Goal: Task Accomplishment & Management: Complete application form

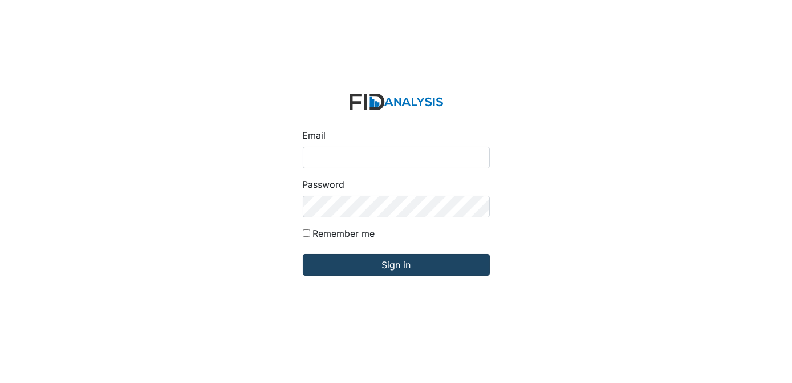
type input "[EMAIL_ADDRESS][DOMAIN_NAME]"
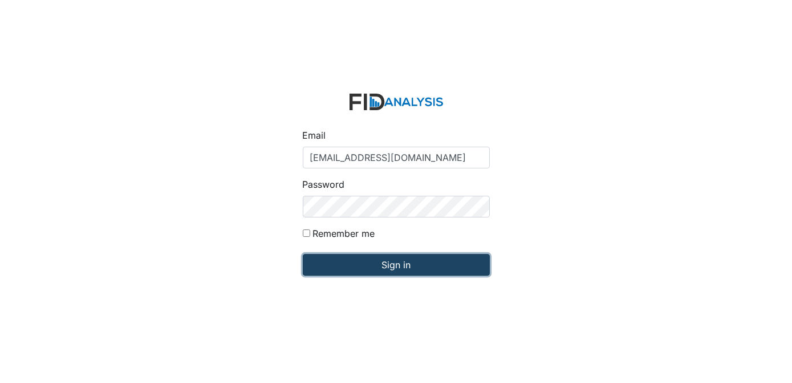
click at [359, 261] on input "Sign in" at bounding box center [396, 265] width 187 height 22
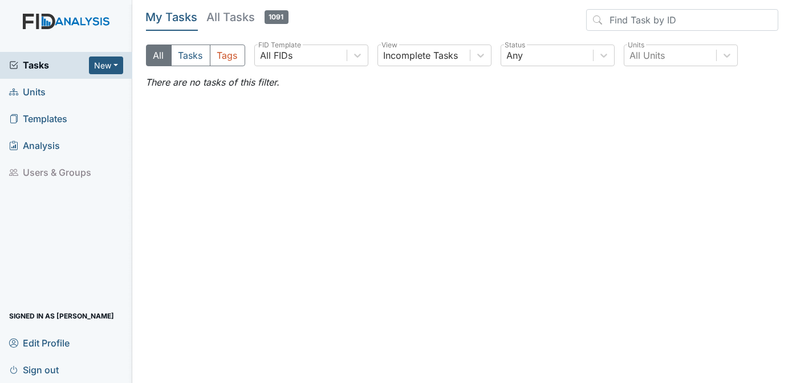
click at [66, 119] on span "Templates" at bounding box center [38, 119] width 58 height 18
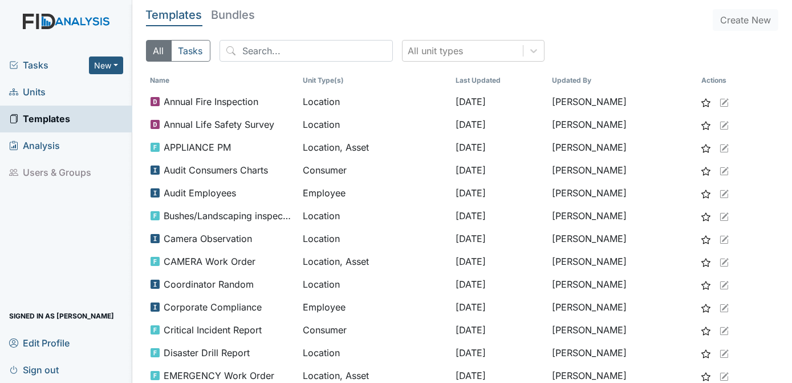
click at [42, 91] on span "Units" at bounding box center [27, 92] width 36 height 18
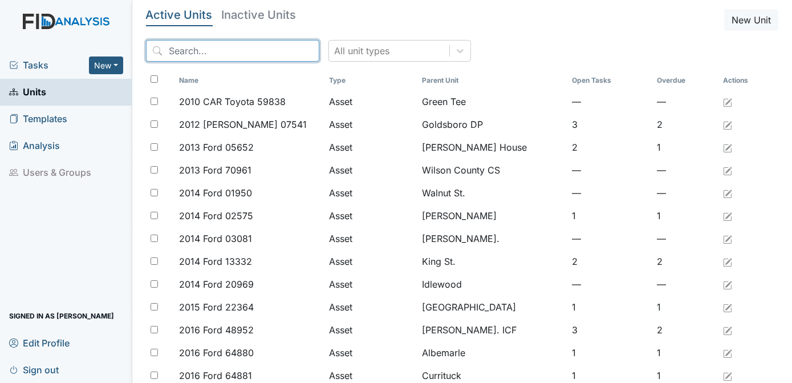
click at [217, 52] on input "search" at bounding box center [232, 51] width 173 height 22
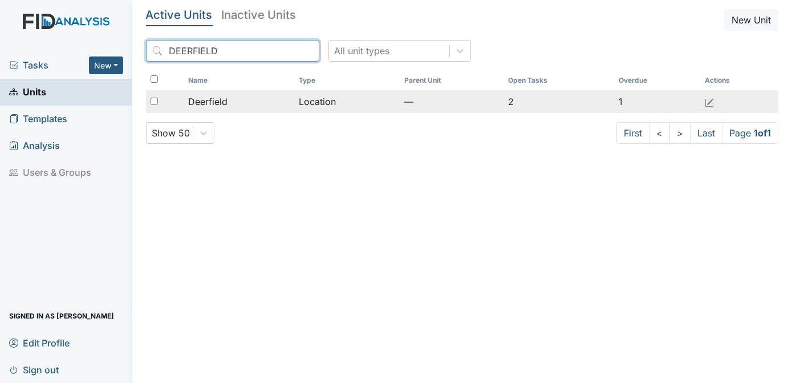
type input "DEERFIELD"
click at [155, 100] on input "checkbox" at bounding box center [154, 100] width 7 height 7
checkbox input "true"
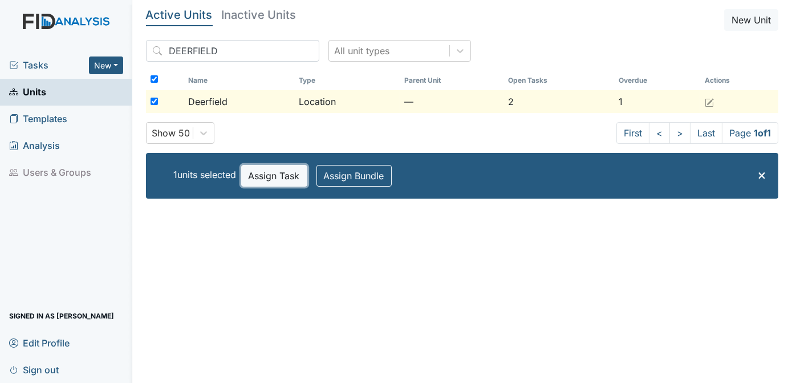
click at [270, 173] on button "Assign Task" at bounding box center [274, 176] width 66 height 22
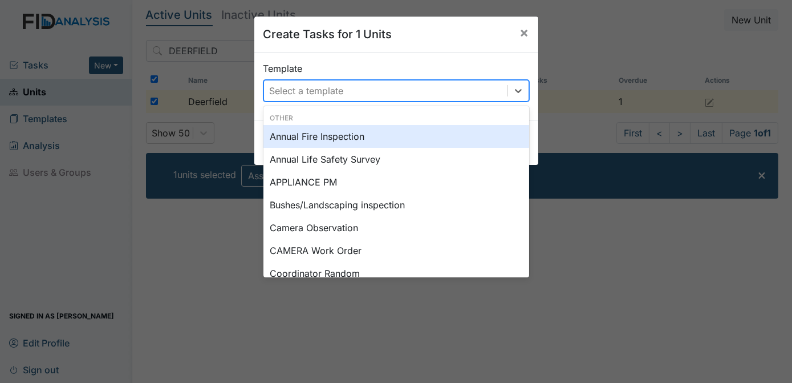
click at [291, 94] on div "Select a template" at bounding box center [307, 91] width 74 height 14
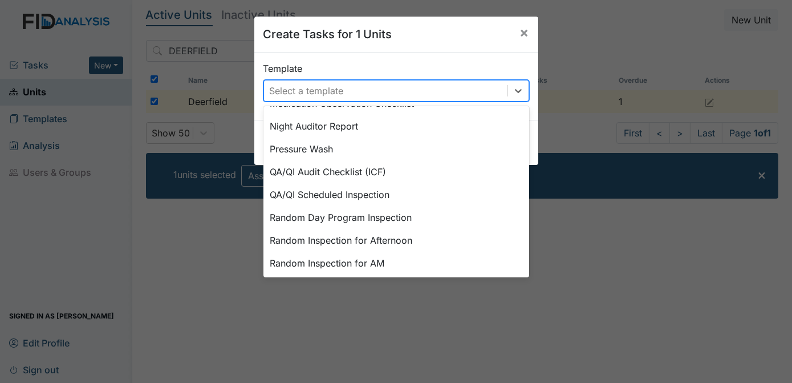
scroll to position [420, 0]
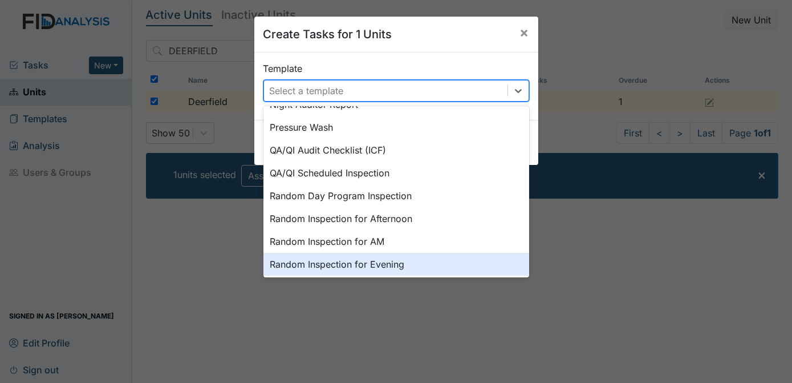
click at [383, 263] on div "Random Inspection for Evening" at bounding box center [396, 264] width 266 height 23
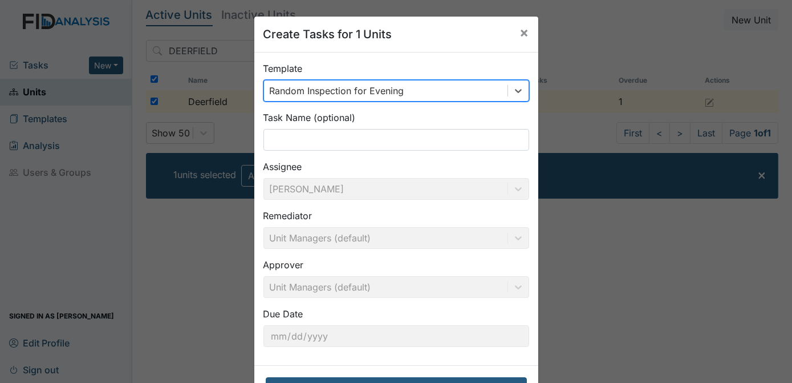
click at [184, 252] on div "Create Tasks for 1 Units × Template option Random Inspection for Evening, selec…" at bounding box center [396, 191] width 792 height 383
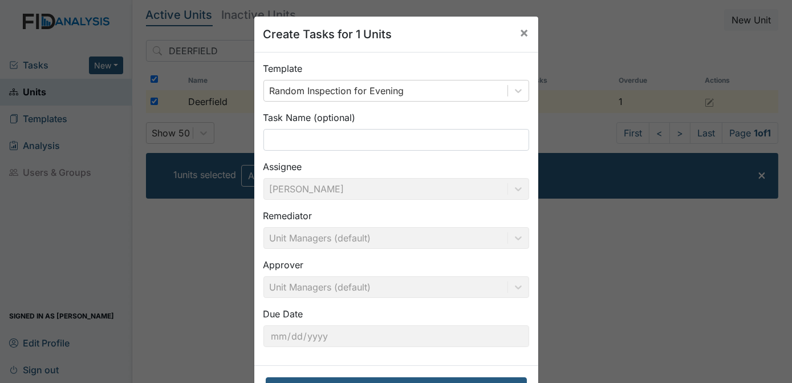
click at [221, 242] on div "Create Tasks for 1 Units × Template Random Inspection for Evening Task Name (op…" at bounding box center [396, 191] width 792 height 383
click at [524, 35] on span "×" at bounding box center [524, 32] width 9 height 17
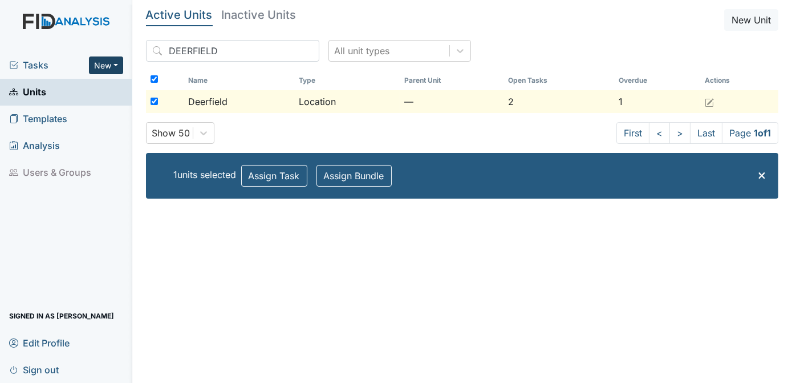
click at [98, 68] on button "New" at bounding box center [106, 65] width 34 height 18
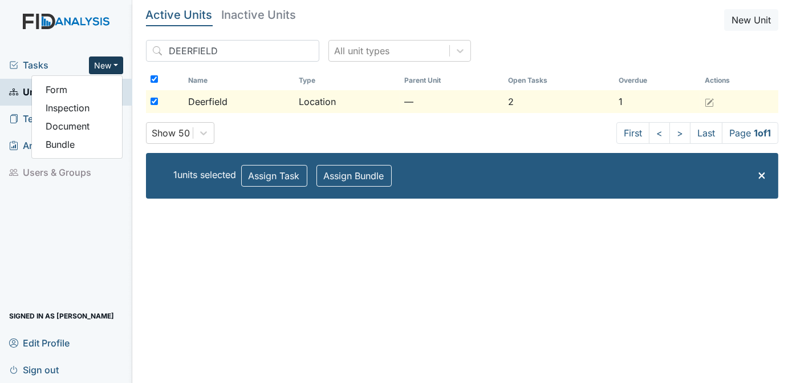
click at [42, 66] on span "Tasks" at bounding box center [49, 65] width 80 height 14
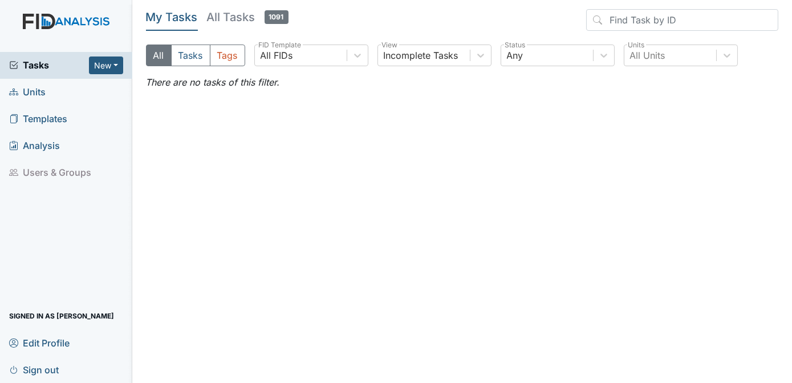
click at [42, 66] on span "Tasks" at bounding box center [49, 65] width 80 height 14
click at [47, 92] on link "Units" at bounding box center [66, 92] width 132 height 27
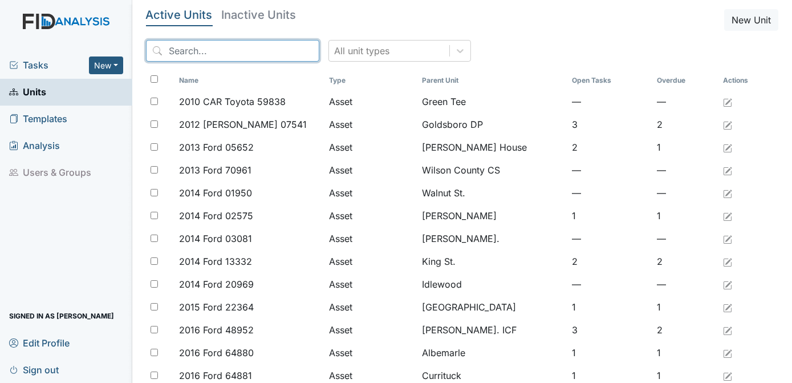
click at [190, 52] on input "search" at bounding box center [232, 51] width 173 height 22
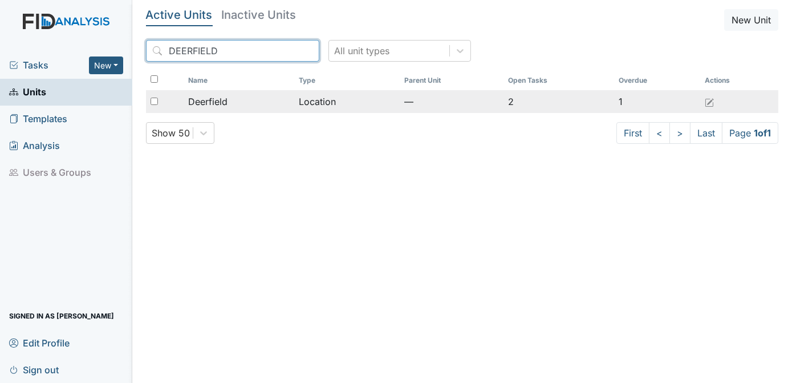
type input "DEERFIELD"
click at [154, 103] on input "checkbox" at bounding box center [154, 100] width 7 height 7
checkbox input "true"
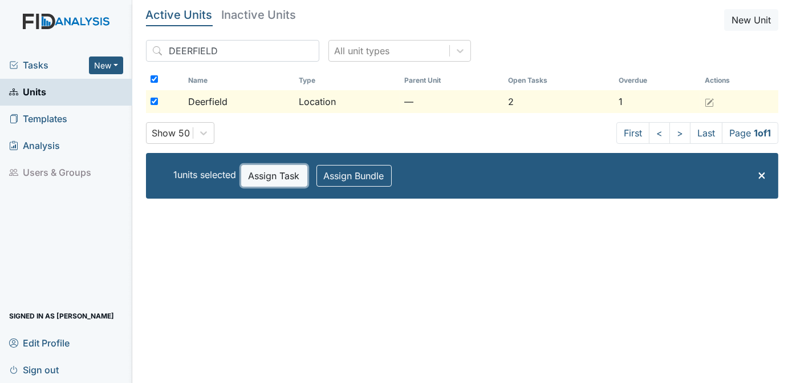
click at [267, 181] on button "Assign Task" at bounding box center [274, 176] width 66 height 22
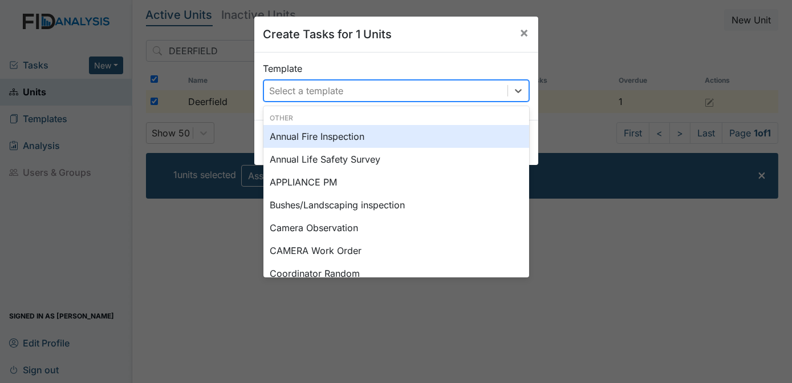
click at [285, 91] on div "Select a template" at bounding box center [307, 91] width 74 height 14
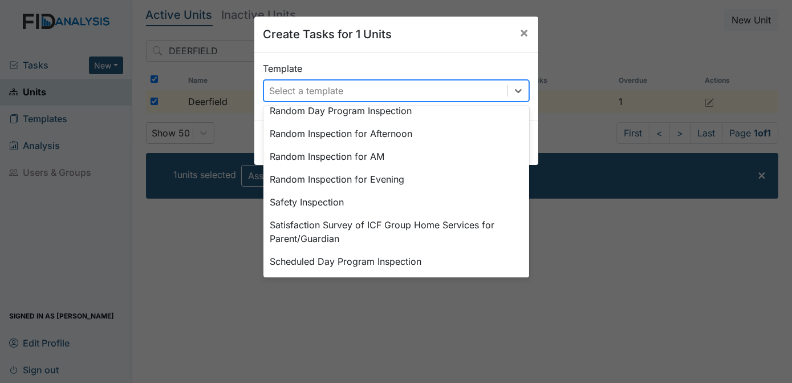
scroll to position [518, 0]
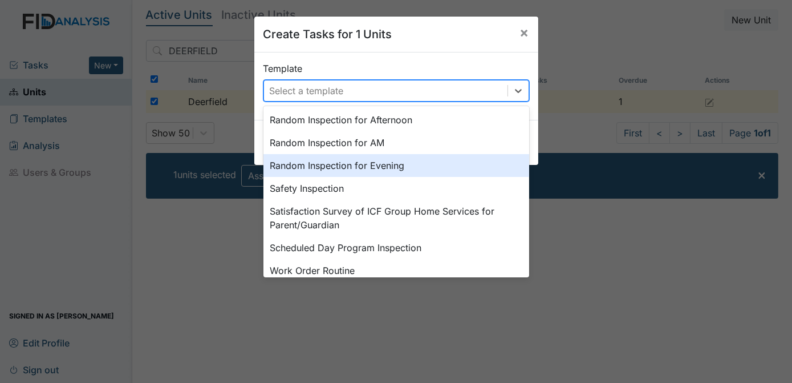
click at [375, 162] on div "Random Inspection for Evening" at bounding box center [396, 165] width 266 height 23
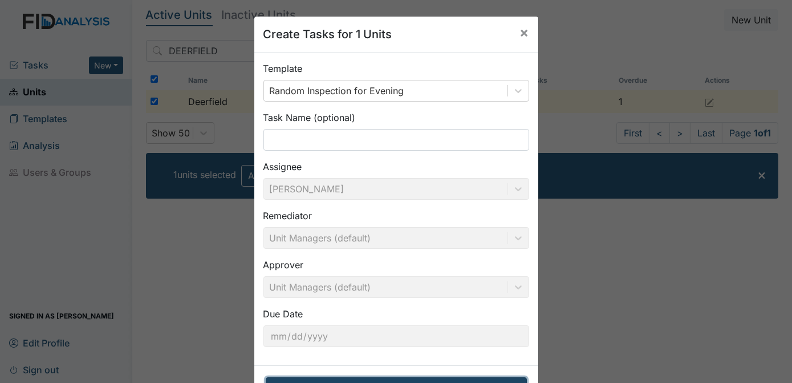
click at [388, 377] on button "Create Tasks for 1 Units" at bounding box center [396, 388] width 261 height 22
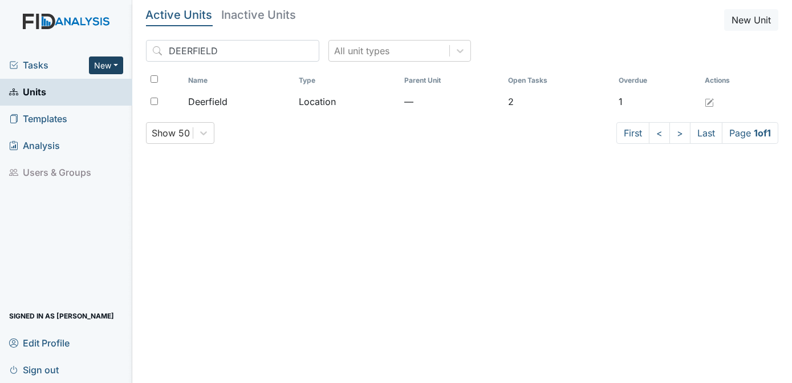
click at [100, 69] on button "New" at bounding box center [106, 65] width 34 height 18
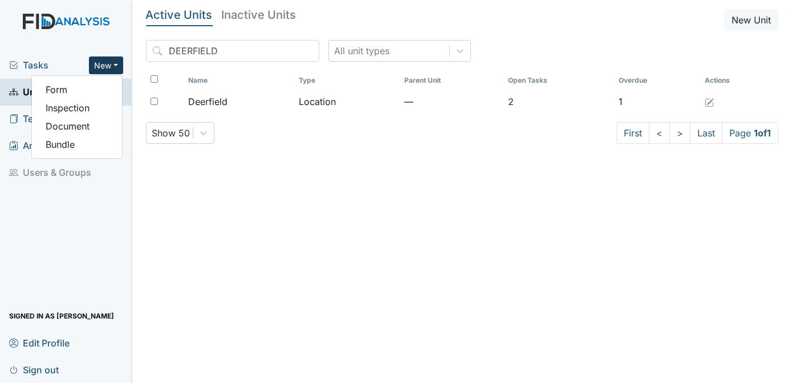
click at [33, 67] on span "Tasks" at bounding box center [49, 65] width 80 height 14
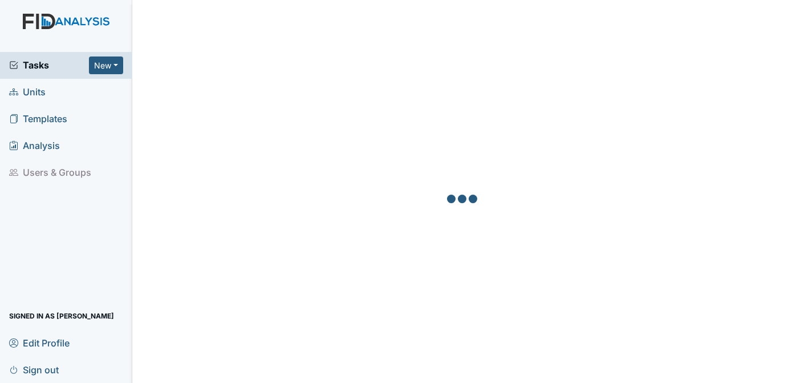
click at [34, 67] on span "Tasks" at bounding box center [49, 65] width 80 height 14
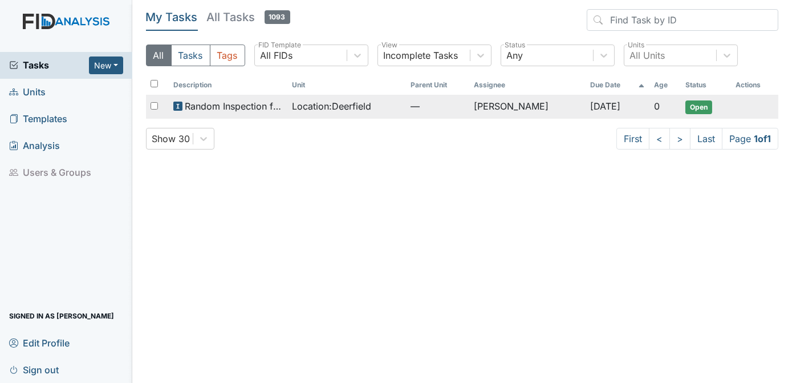
click at [700, 104] on span "Open" at bounding box center [698, 107] width 27 height 14
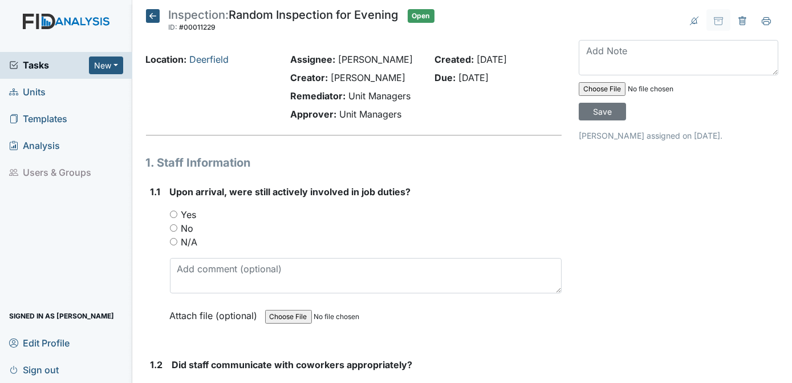
click at [175, 212] on input "Yes" at bounding box center [173, 213] width 7 height 7
radio input "true"
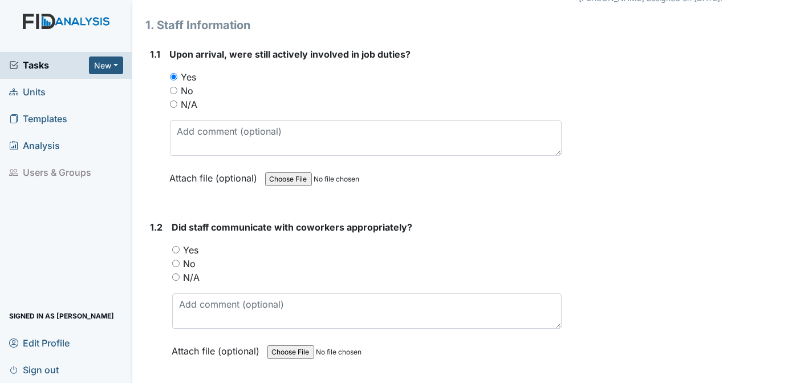
scroll to position [82, 0]
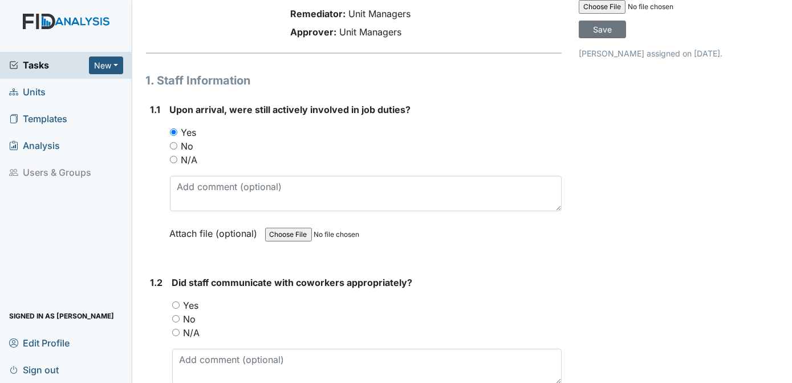
click at [174, 303] on input "Yes" at bounding box center [175, 304] width 7 height 7
radio input "true"
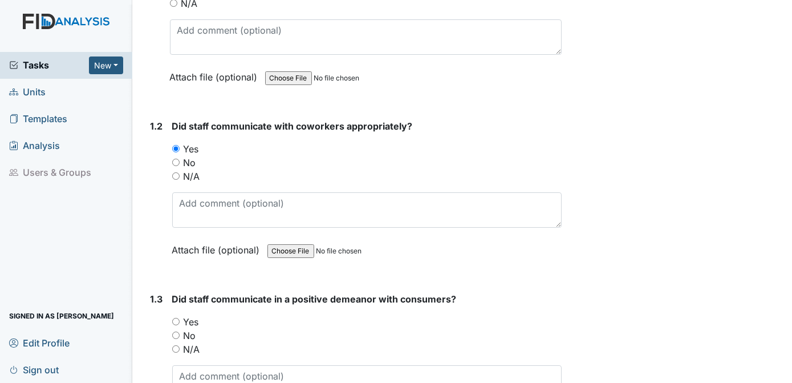
scroll to position [275, 0]
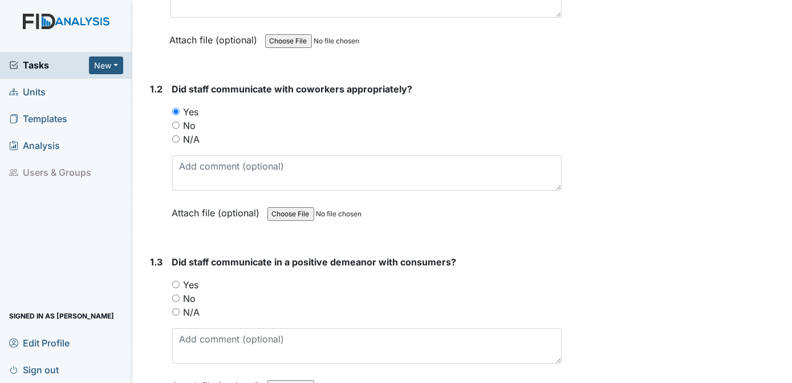
click at [174, 283] on input "Yes" at bounding box center [175, 283] width 7 height 7
radio input "true"
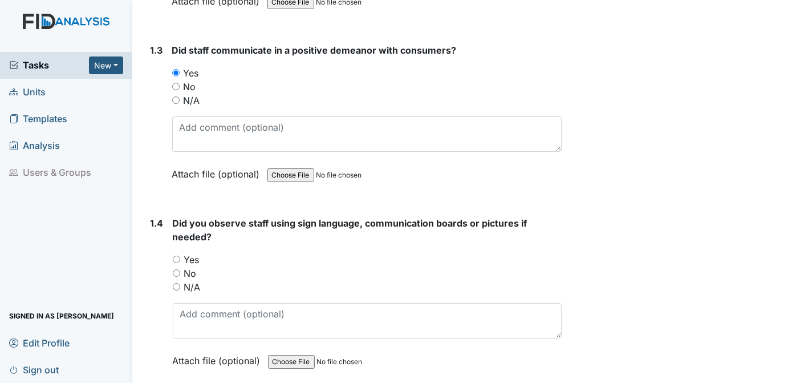
scroll to position [505, 0]
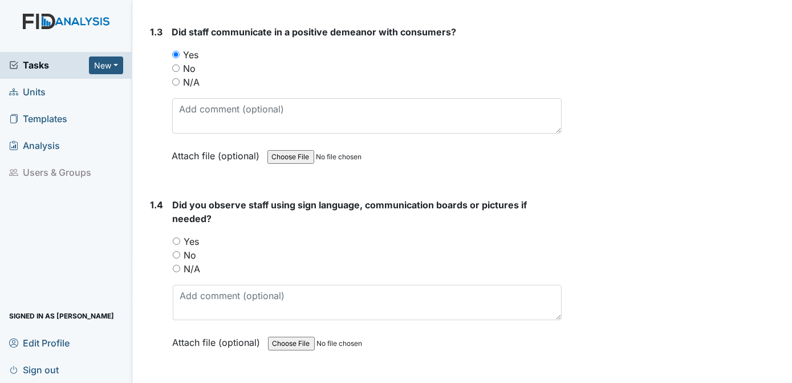
click at [176, 265] on input "N/A" at bounding box center [176, 268] width 7 height 7
radio input "true"
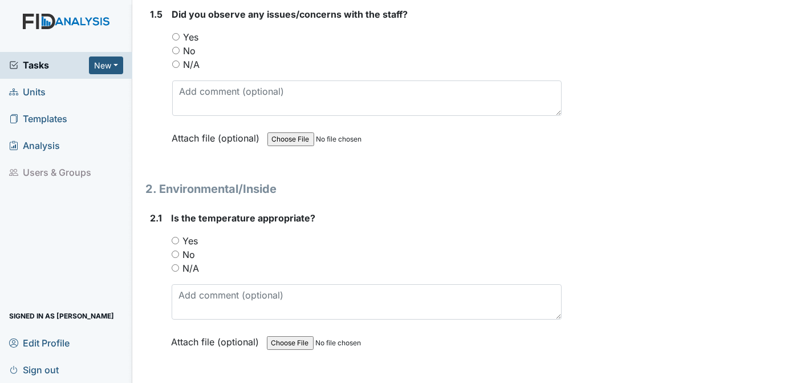
scroll to position [808, 0]
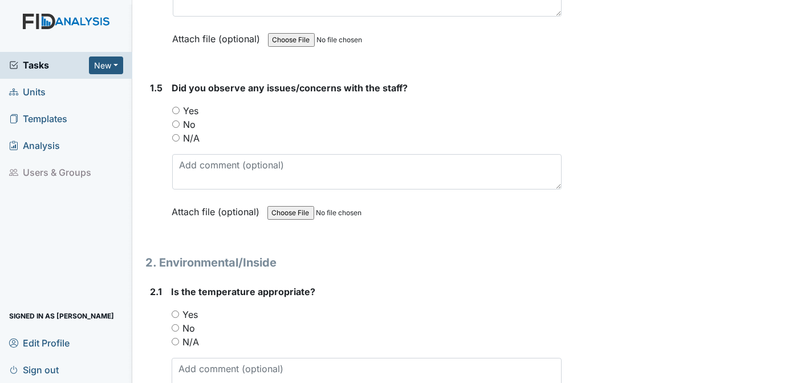
click at [173, 124] on div "No" at bounding box center [367, 124] width 390 height 14
click at [174, 121] on input "No" at bounding box center [175, 123] width 7 height 7
radio input "true"
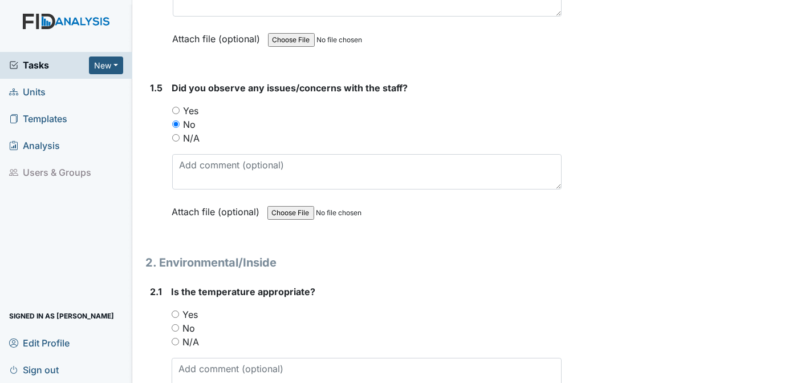
click at [173, 310] on input "Yes" at bounding box center [175, 313] width 7 height 7
radio input "true"
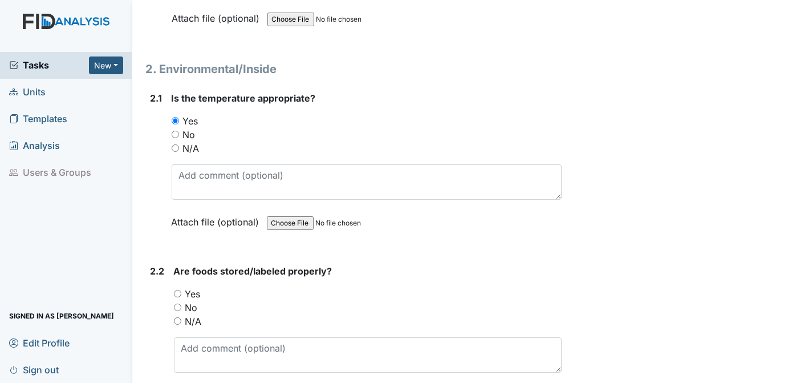
scroll to position [1056, 0]
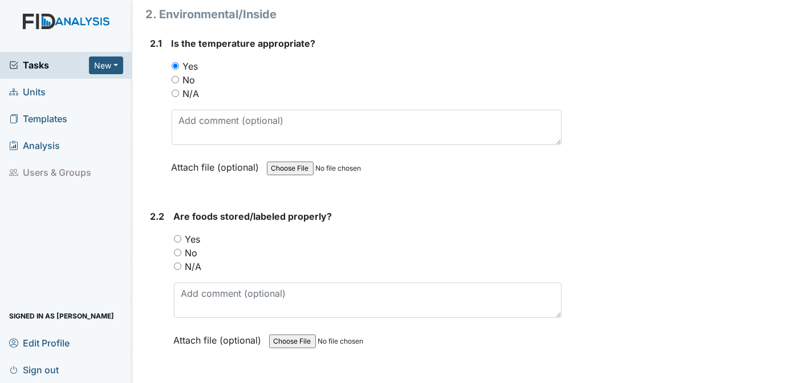
click at [177, 235] on input "Yes" at bounding box center [177, 238] width 7 height 7
radio input "true"
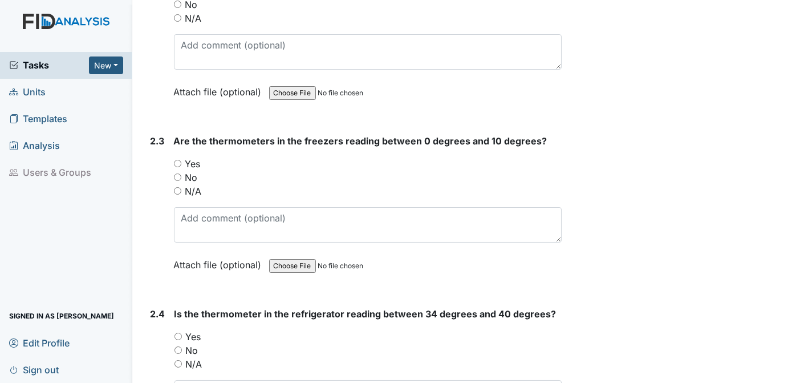
scroll to position [1378, 0]
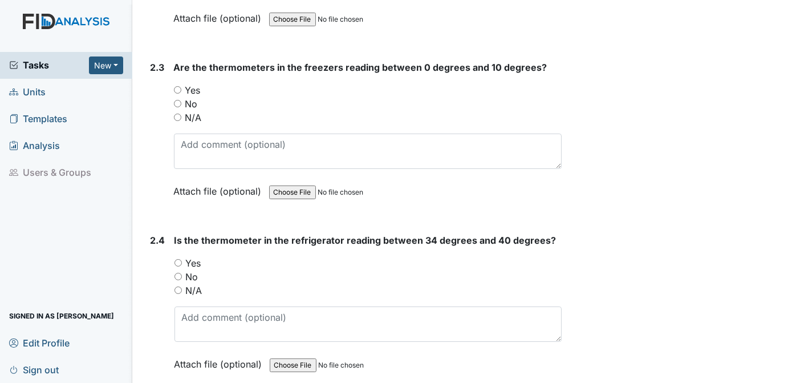
click at [174, 86] on input "Yes" at bounding box center [177, 89] width 7 height 7
radio input "true"
click at [178, 259] on input "Yes" at bounding box center [177, 262] width 7 height 7
radio input "true"
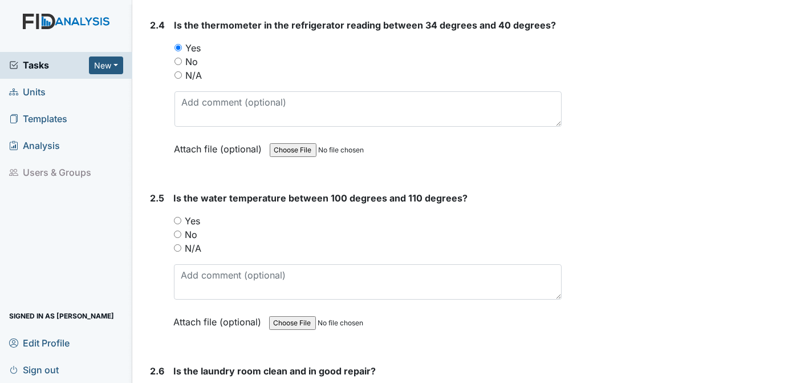
scroll to position [1667, 0]
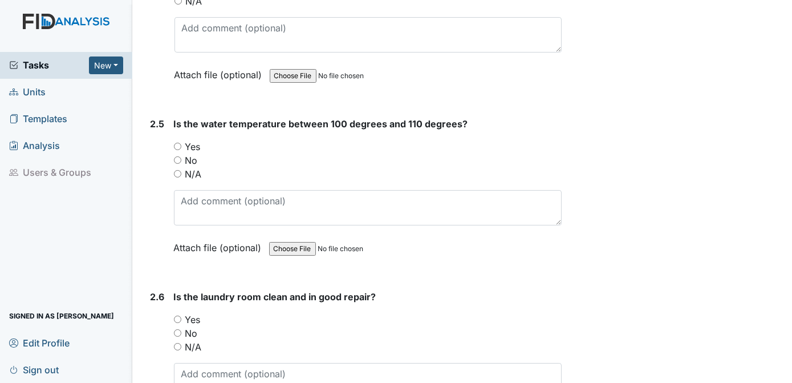
click at [177, 143] on input "Yes" at bounding box center [177, 146] width 7 height 7
radio input "true"
click at [178, 315] on input "Yes" at bounding box center [177, 318] width 7 height 7
radio input "true"
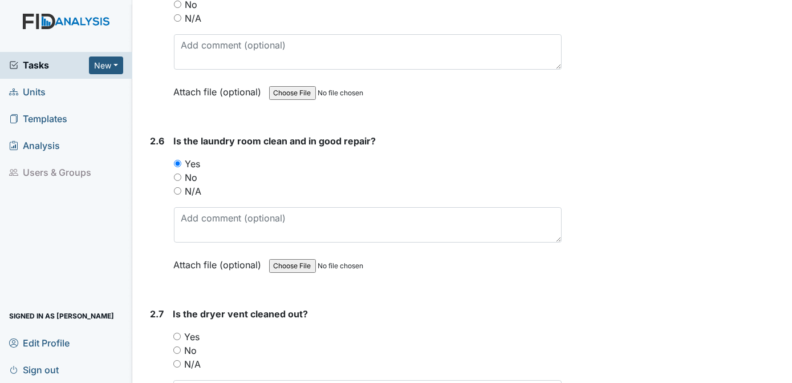
scroll to position [1860, 0]
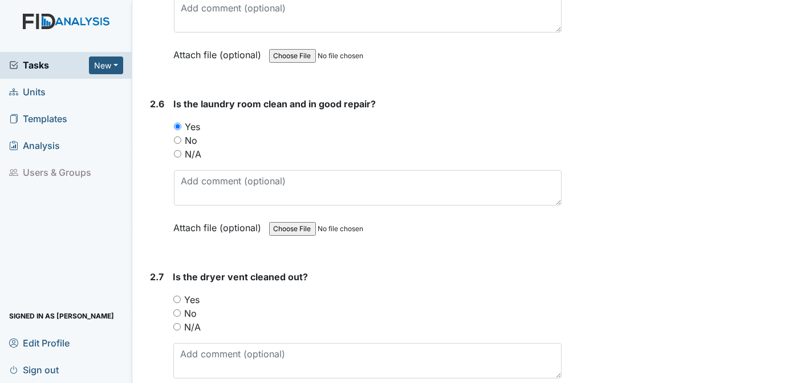
click at [177, 295] on input "Yes" at bounding box center [176, 298] width 7 height 7
radio input "true"
drag, startPoint x: 620, startPoint y: 239, endPoint x: 716, endPoint y: 24, distance: 235.3
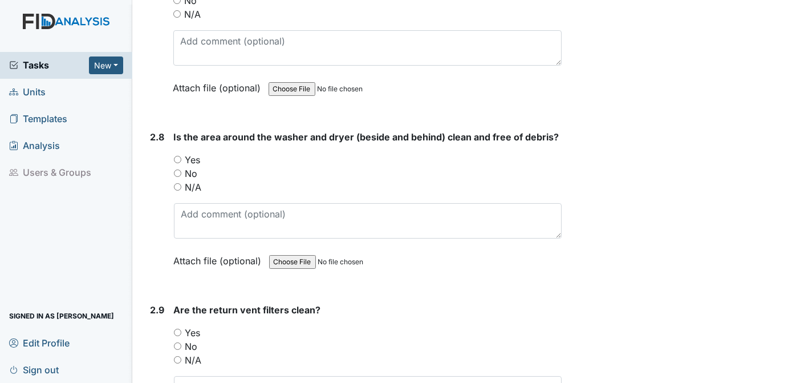
scroll to position [2209, 0]
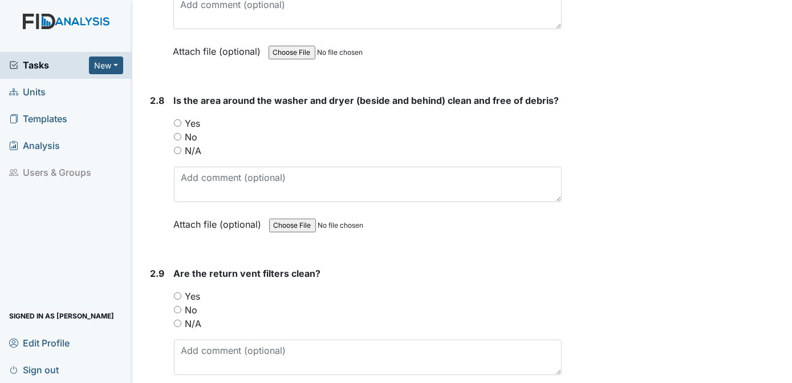
click at [178, 119] on input "Yes" at bounding box center [177, 122] width 7 height 7
radio input "true"
click at [254, 289] on div "Yes" at bounding box center [368, 296] width 388 height 14
click at [178, 292] on input "Yes" at bounding box center [177, 295] width 7 height 7
radio input "true"
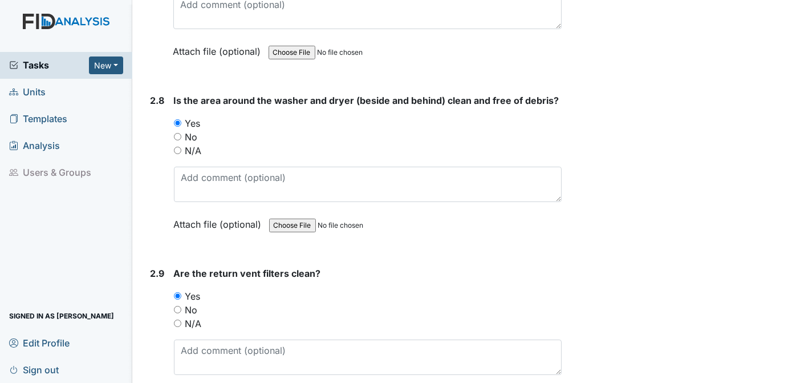
click at [402, 266] on strong "Are the return vent filters clean?" at bounding box center [368, 273] width 388 height 14
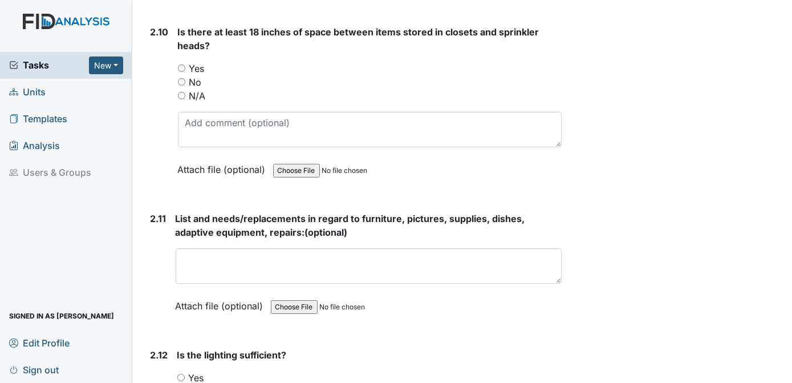
scroll to position [2567, 0]
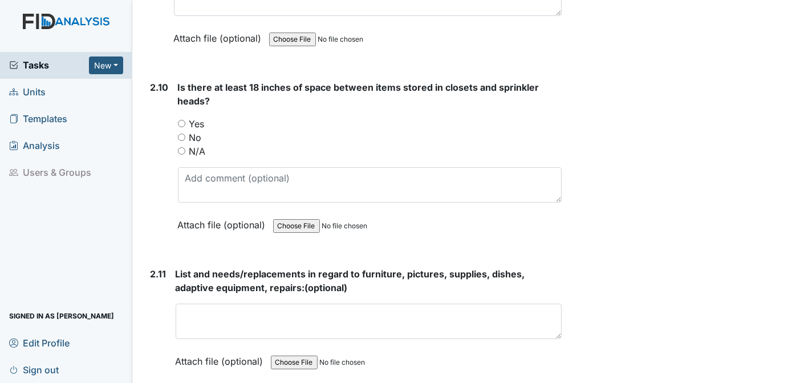
click at [180, 120] on input "Yes" at bounding box center [181, 123] width 7 height 7
radio input "true"
click at [303, 117] on div "Yes" at bounding box center [370, 124] width 384 height 14
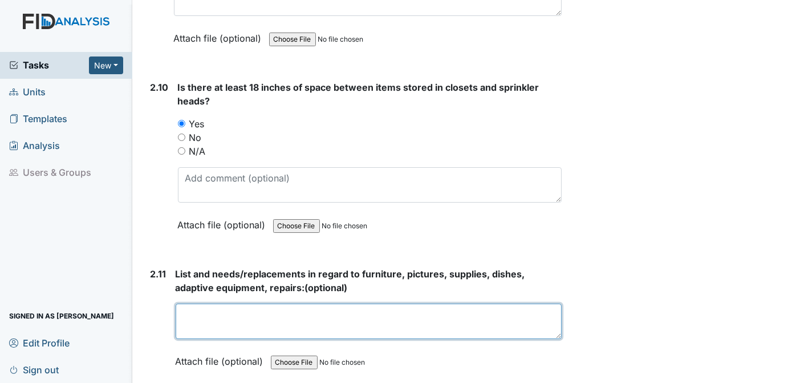
click at [205, 303] on textarea at bounding box center [369, 320] width 387 height 35
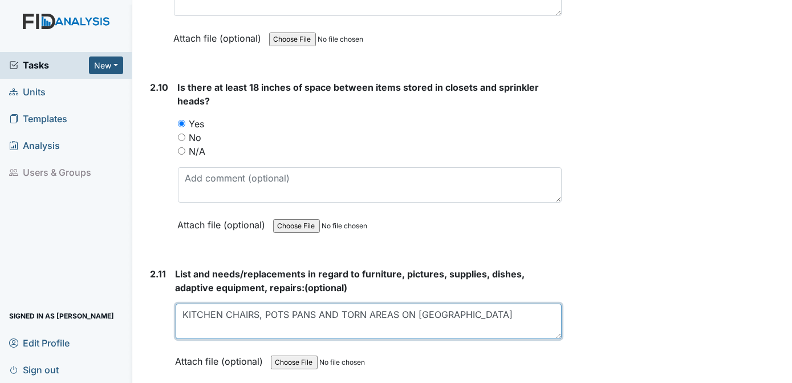
type textarea "KITCHEN CHAIRS, POTS PANS AND TORN AREAS ON SOFA"
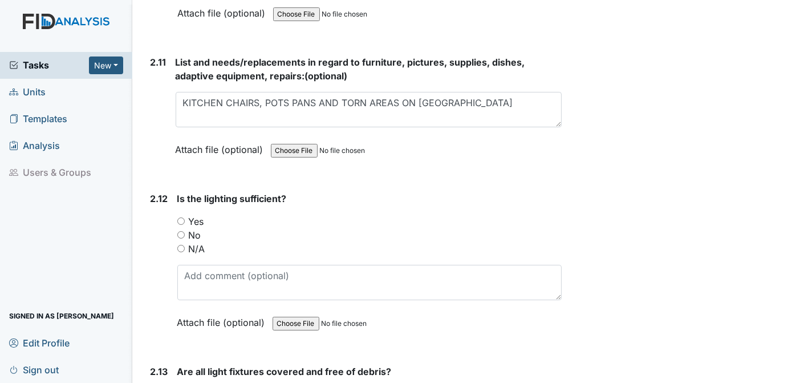
scroll to position [2815, 0]
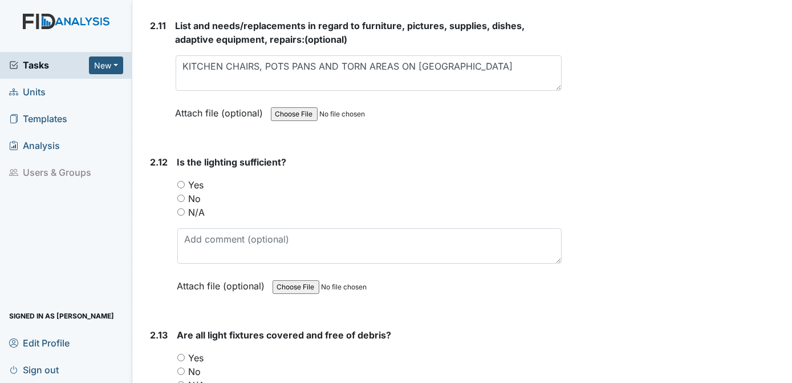
click at [180, 181] on input "Yes" at bounding box center [180, 184] width 7 height 7
radio input "true"
click at [181, 353] on input "Yes" at bounding box center [180, 356] width 7 height 7
radio input "true"
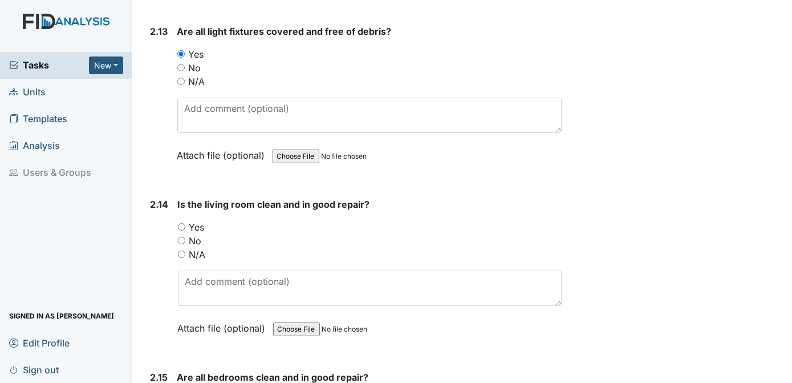
scroll to position [3174, 0]
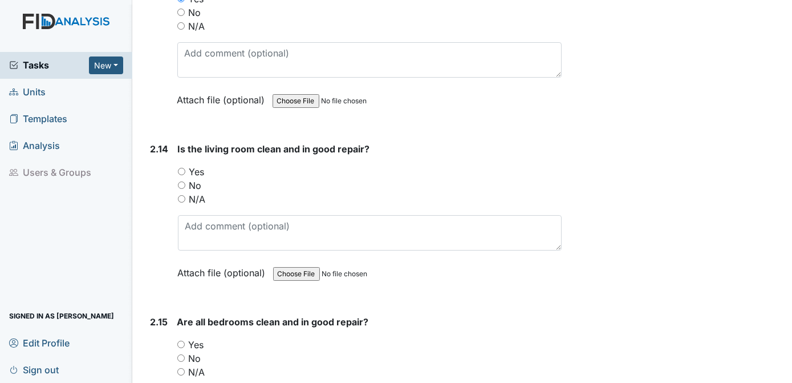
click at [180, 168] on input "Yes" at bounding box center [181, 171] width 7 height 7
radio input "true"
click at [155, 257] on div "2.14" at bounding box center [160, 219] width 18 height 154
click at [182, 340] on input "Yes" at bounding box center [180, 343] width 7 height 7
radio input "true"
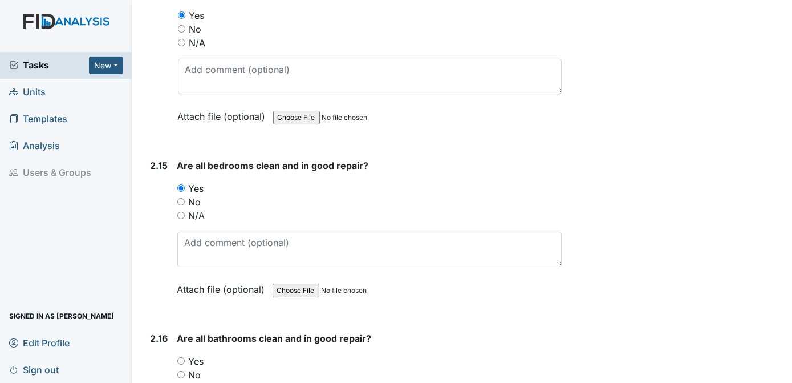
scroll to position [3403, 0]
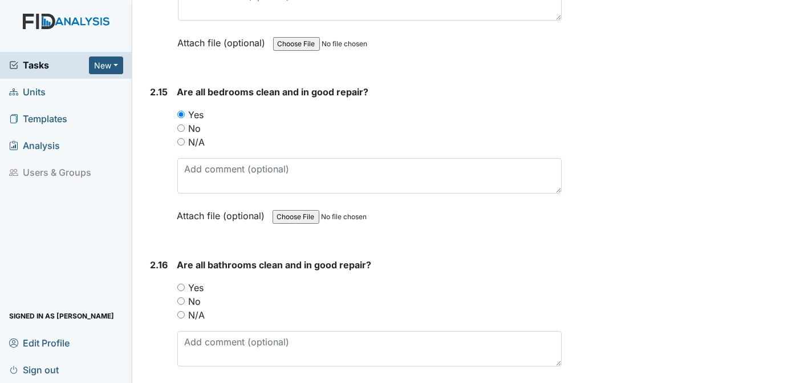
click at [182, 283] on input "Yes" at bounding box center [180, 286] width 7 height 7
radio input "true"
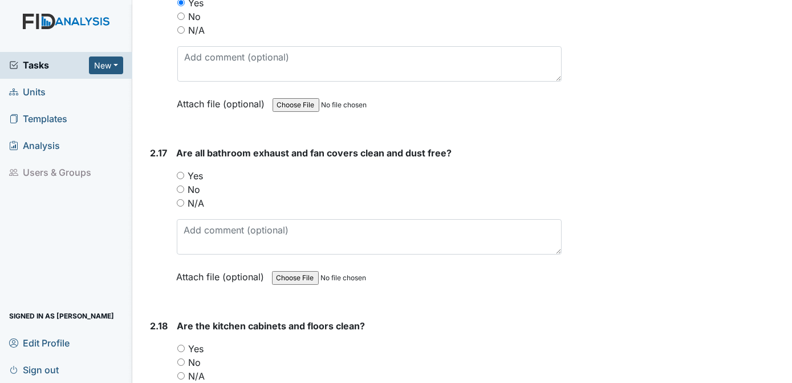
scroll to position [3725, 0]
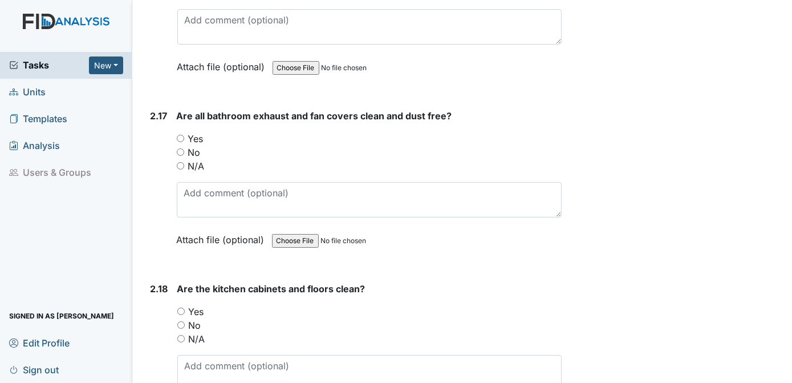
click at [178, 135] on input "Yes" at bounding box center [180, 138] width 7 height 7
radio input "true"
click at [181, 307] on input "Yes" at bounding box center [180, 310] width 7 height 7
radio input "true"
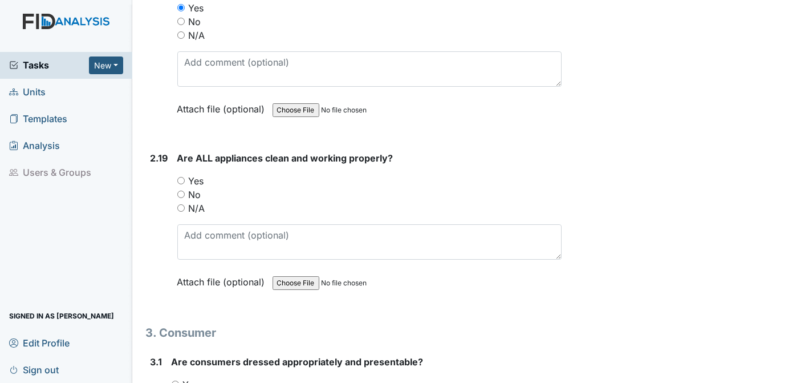
scroll to position [4065, 0]
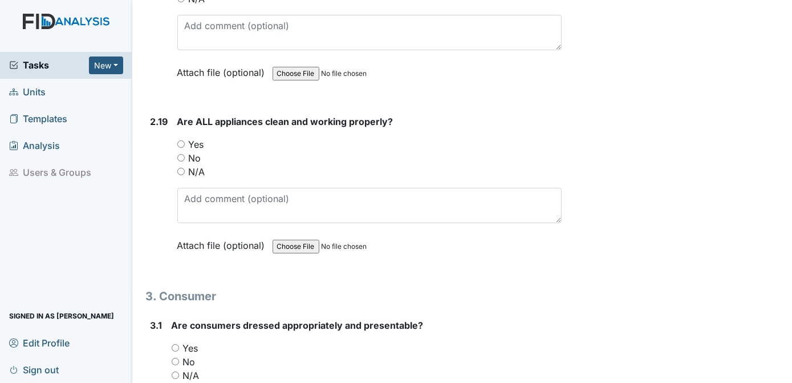
click at [181, 140] on input "Yes" at bounding box center [180, 143] width 7 height 7
radio input "true"
click at [175, 344] on input "Yes" at bounding box center [175, 347] width 7 height 7
radio input "true"
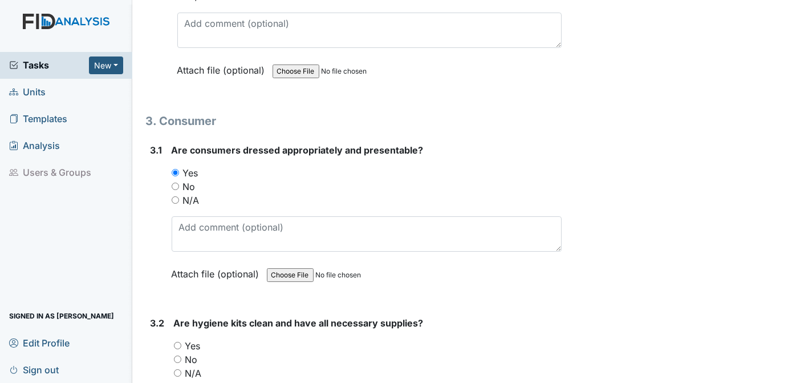
scroll to position [4258, 0]
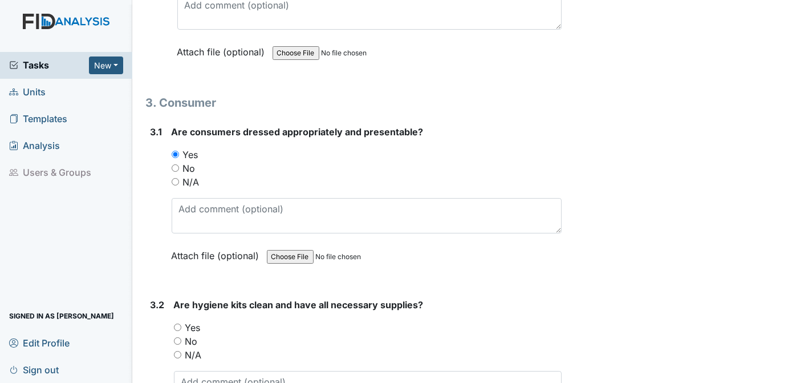
click at [178, 323] on input "Yes" at bounding box center [177, 326] width 7 height 7
radio input "true"
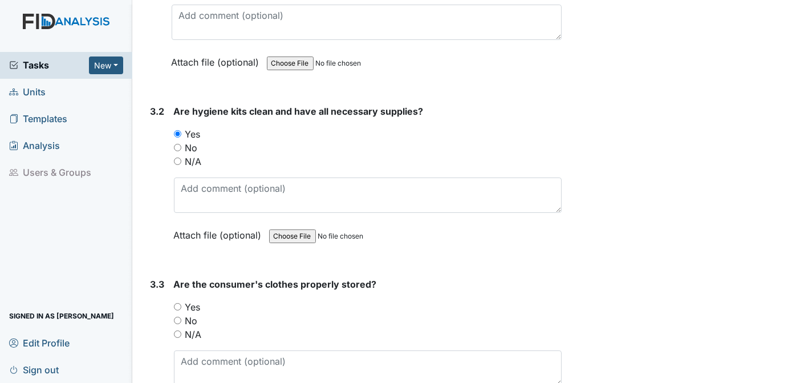
scroll to position [4470, 0]
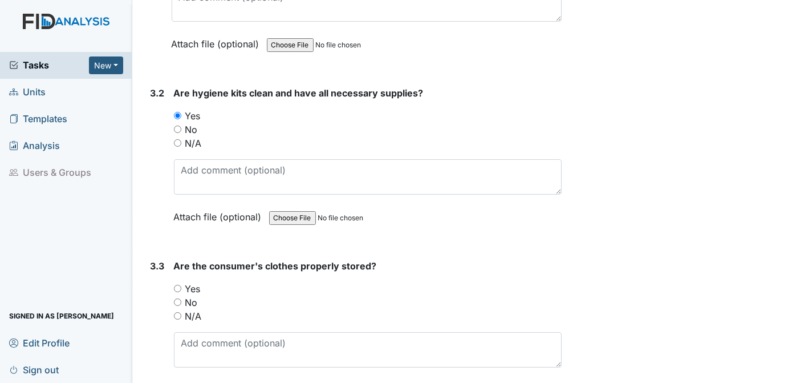
click at [179, 284] on input "Yes" at bounding box center [177, 287] width 7 height 7
radio input "true"
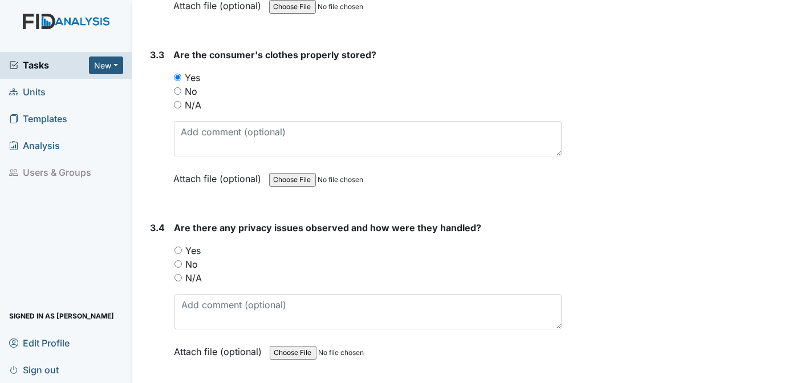
scroll to position [4717, 0]
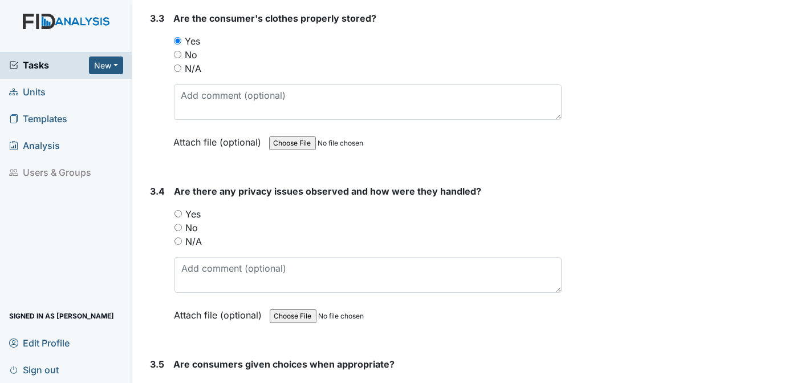
click at [179, 223] on input "No" at bounding box center [177, 226] width 7 height 7
radio input "true"
click at [179, 382] on input "Yes" at bounding box center [177, 386] width 7 height 7
radio input "true"
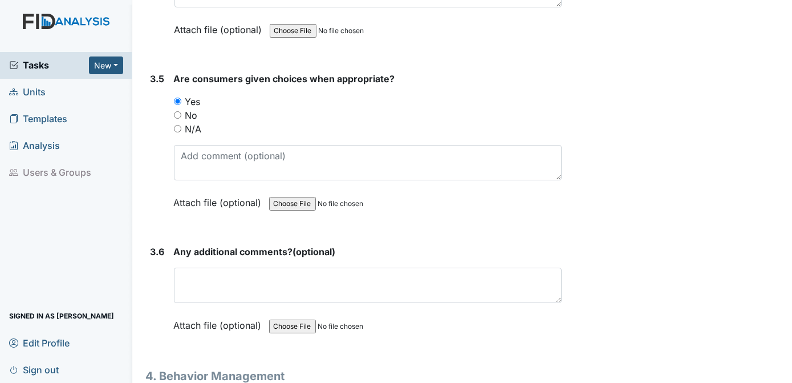
scroll to position [5039, 0]
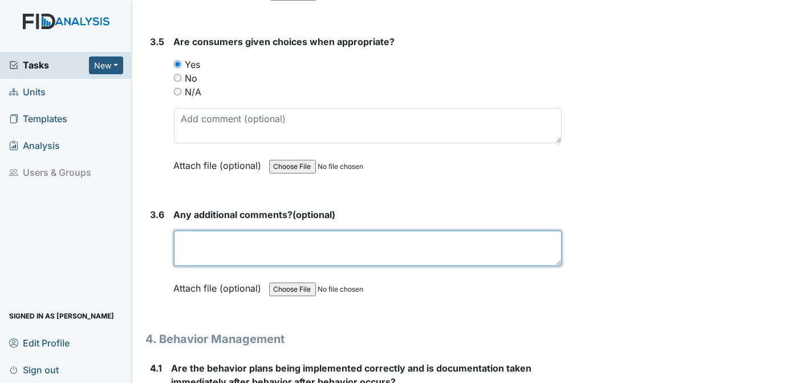
click at [219, 230] on textarea at bounding box center [368, 247] width 388 height 35
type textarea "N/A"
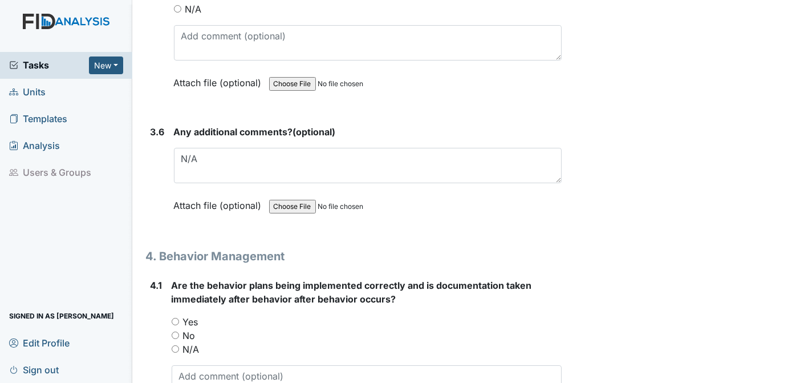
scroll to position [5177, 0]
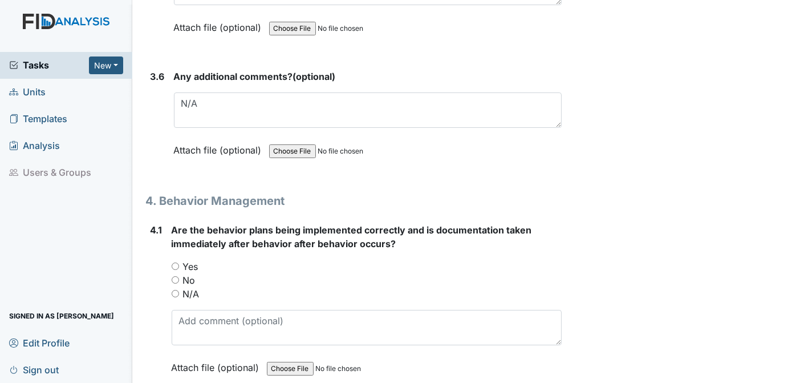
click at [176, 290] on input "N/A" at bounding box center [175, 293] width 7 height 7
radio input "true"
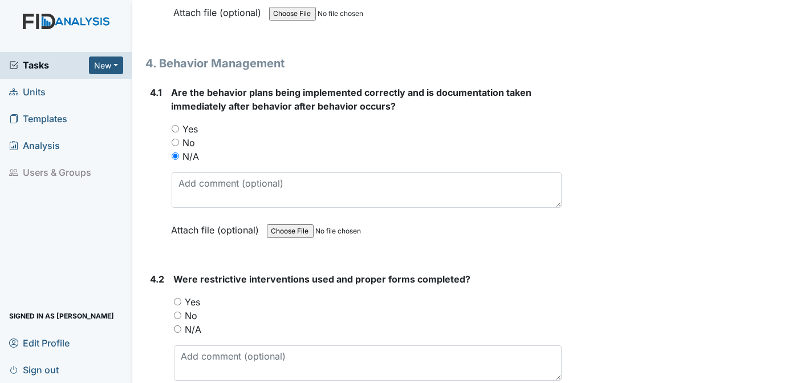
scroll to position [5351, 0]
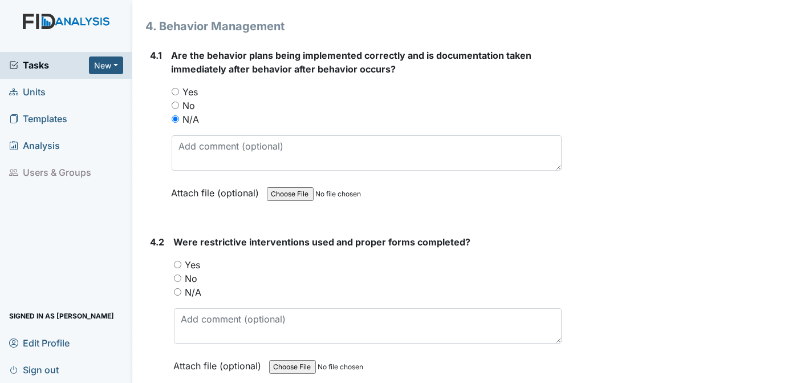
click at [180, 288] on input "N/A" at bounding box center [177, 291] width 7 height 7
radio input "true"
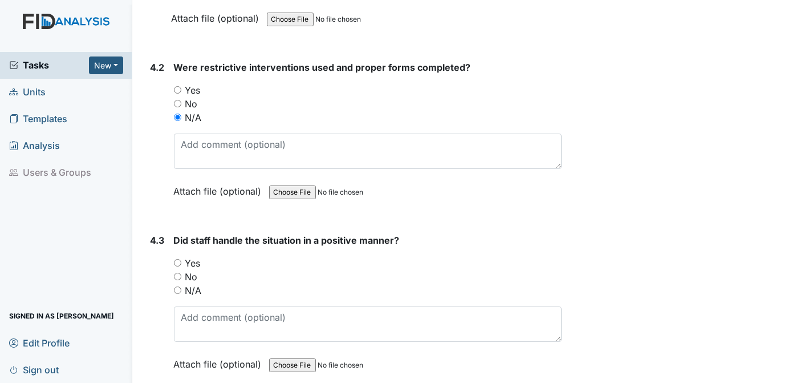
scroll to position [5544, 0]
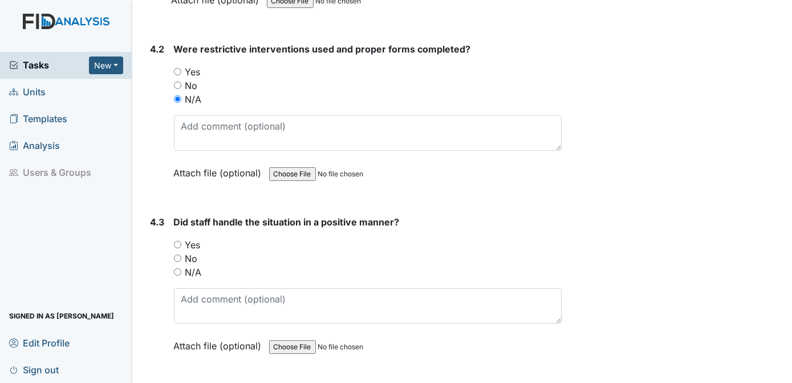
click at [178, 268] on input "N/A" at bounding box center [177, 271] width 7 height 7
radio input "true"
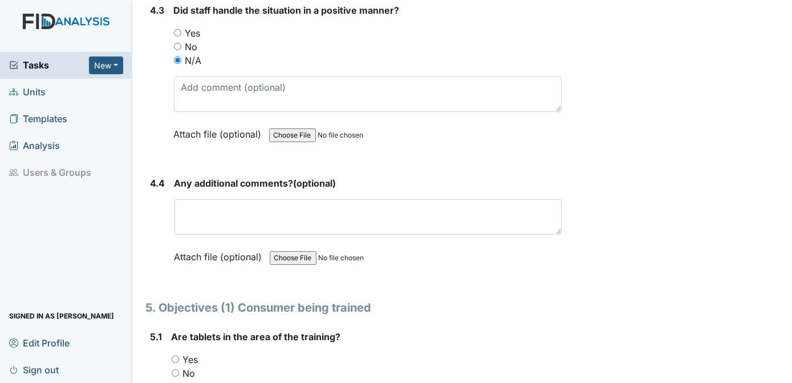
scroll to position [5829, 0]
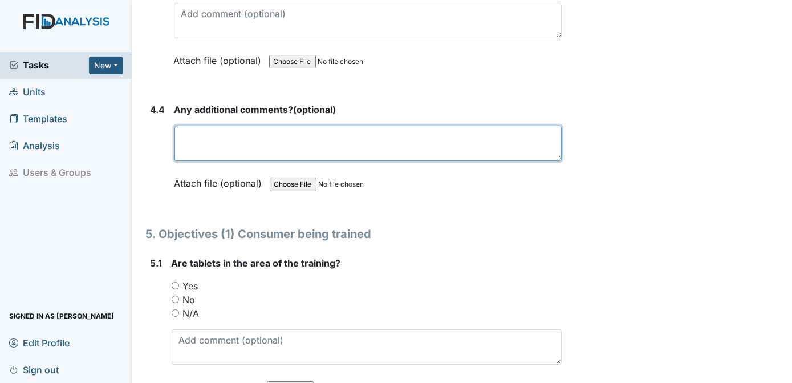
click at [219, 125] on textarea at bounding box center [368, 142] width 388 height 35
type textarea "N/A"
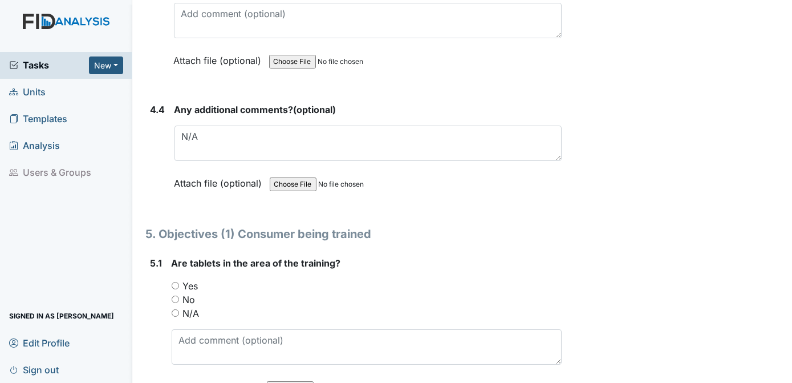
click at [174, 282] on input "Yes" at bounding box center [175, 285] width 7 height 7
radio input "true"
drag, startPoint x: 603, startPoint y: 230, endPoint x: 747, endPoint y: 242, distance: 144.7
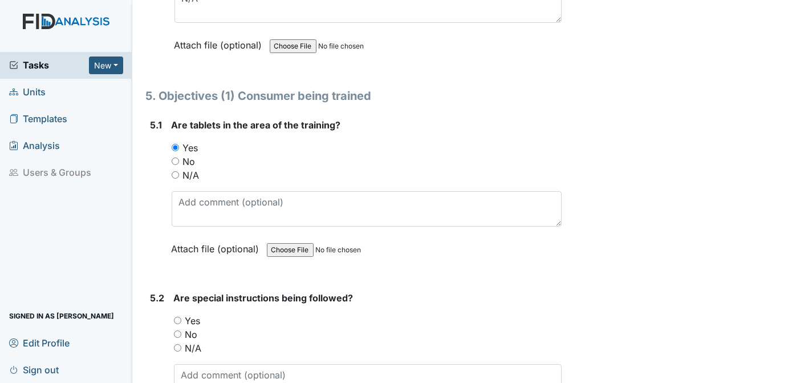
scroll to position [6004, 0]
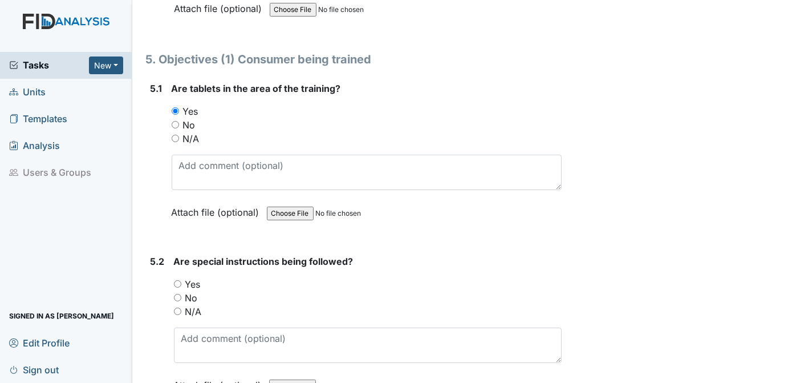
click at [179, 280] on input "Yes" at bounding box center [177, 283] width 7 height 7
radio input "true"
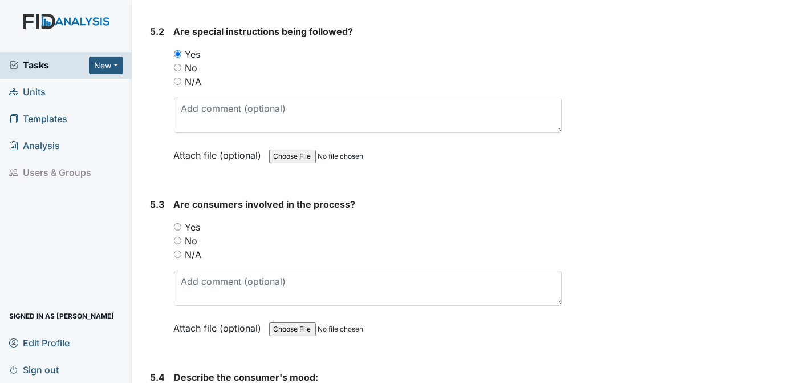
scroll to position [6252, 0]
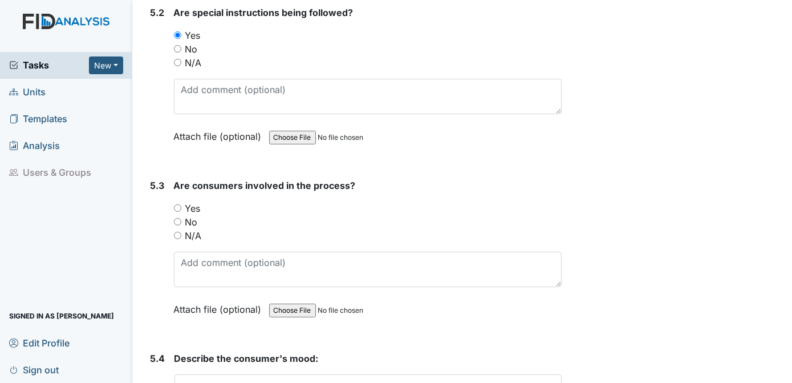
click at [178, 204] on input "Yes" at bounding box center [177, 207] width 7 height 7
radio input "true"
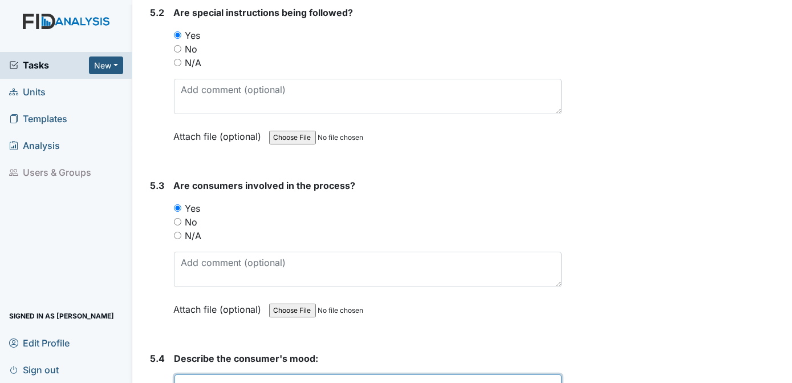
type textarea "GOOD"
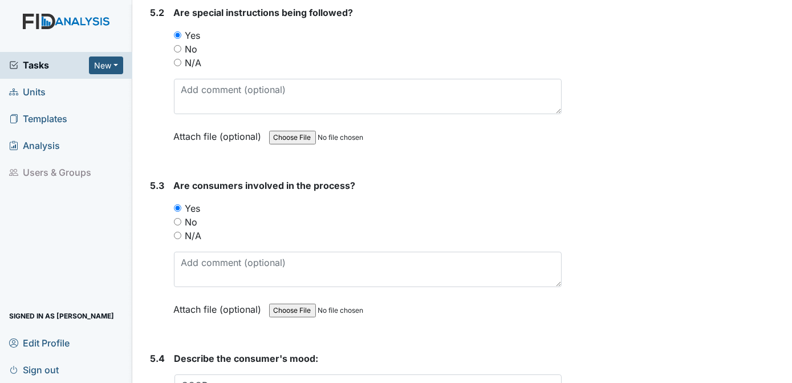
drag, startPoint x: 783, startPoint y: 157, endPoint x: 787, endPoint y: 165, distance: 8.4
click at [787, 165] on main "Inspection: Random Inspection for Evening ID: #00011229 Open Autosaving... Loca…" at bounding box center [462, 191] width 660 height 383
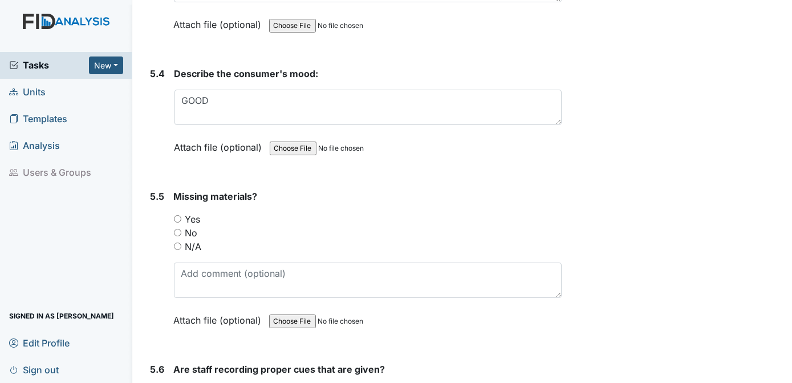
scroll to position [6555, 0]
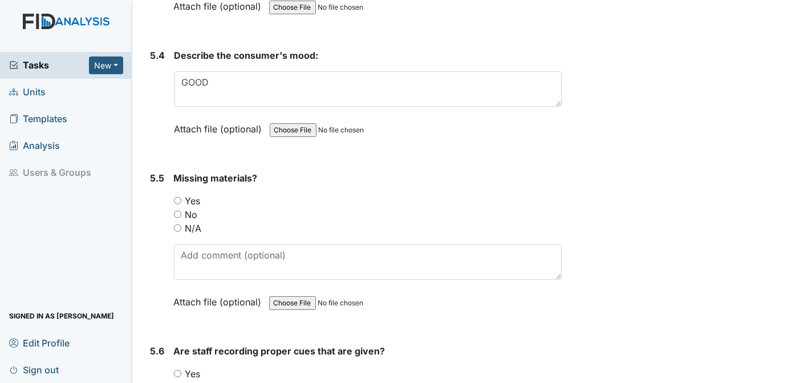
click at [177, 210] on input "No" at bounding box center [177, 213] width 7 height 7
radio input "true"
click at [178, 369] on input "Yes" at bounding box center [177, 372] width 7 height 7
radio input "true"
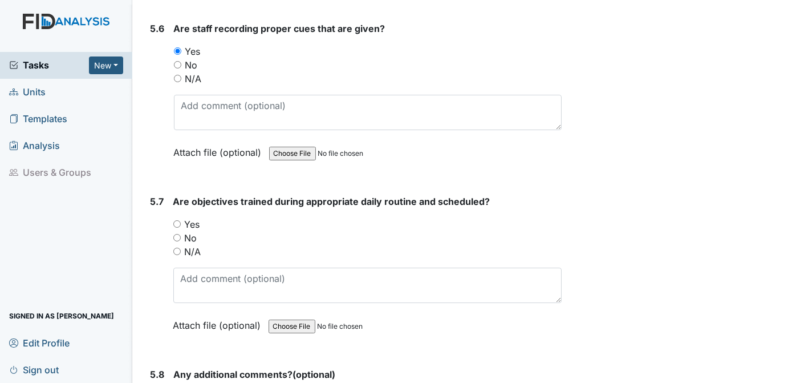
scroll to position [6895, 0]
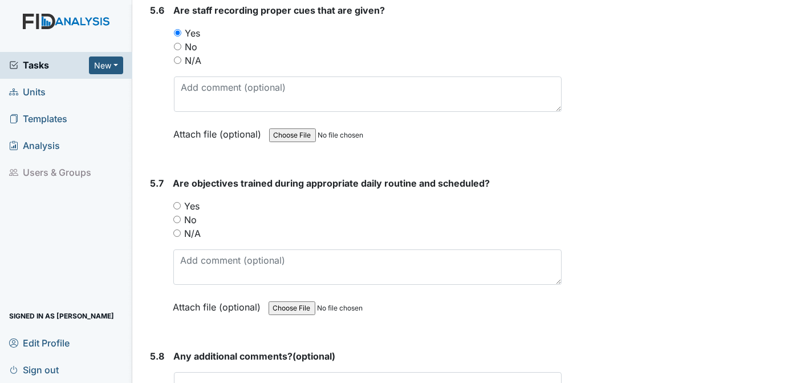
click at [176, 202] on input "Yes" at bounding box center [176, 205] width 7 height 7
radio input "true"
click at [234, 372] on textarea at bounding box center [368, 389] width 388 height 35
type textarea "N/A"
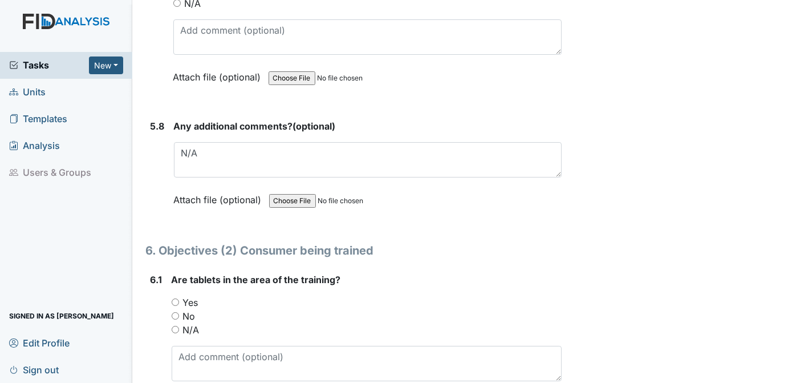
scroll to position [7180, 0]
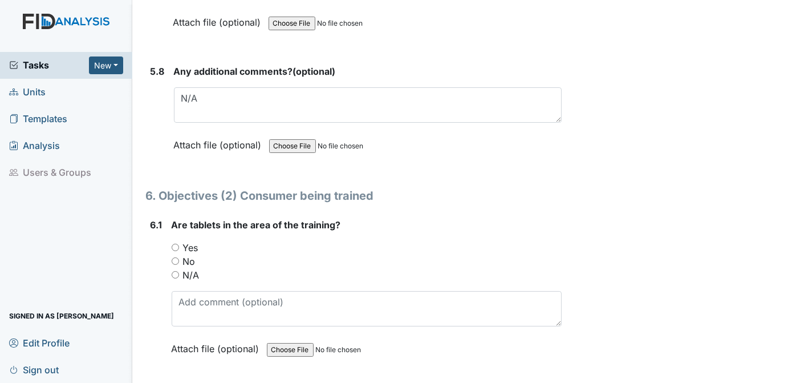
click at [175, 243] on input "Yes" at bounding box center [175, 246] width 7 height 7
radio input "true"
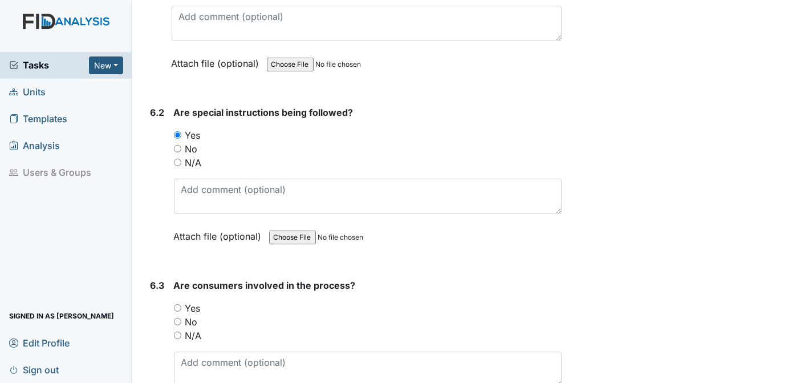
scroll to position [7483, 0]
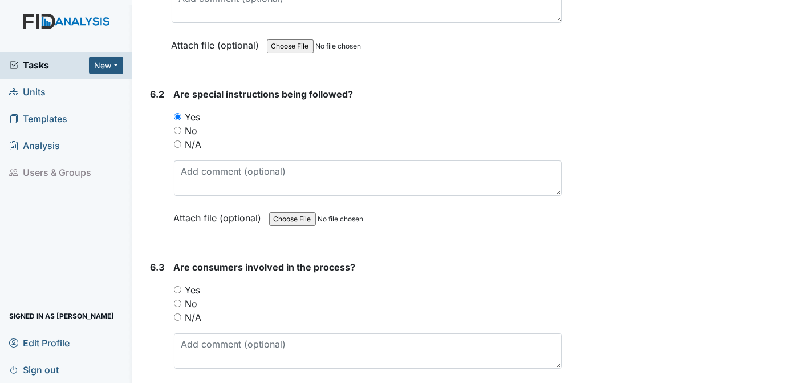
click at [178, 286] on input "Yes" at bounding box center [177, 289] width 7 height 7
radio input "true"
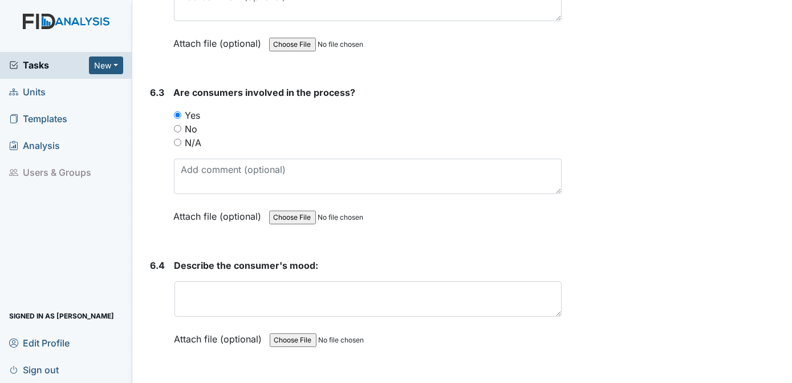
scroll to position [7676, 0]
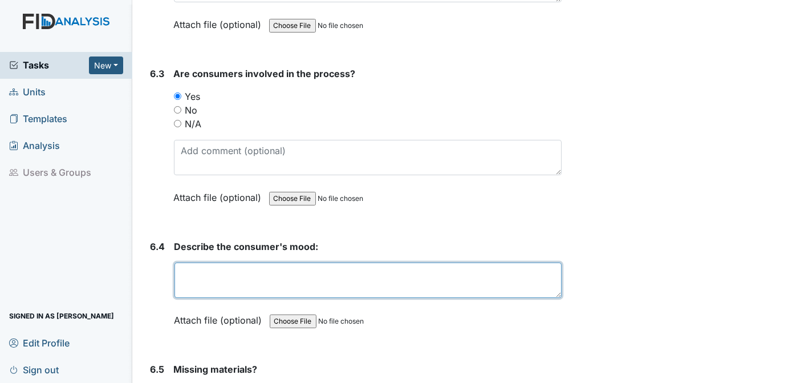
click at [234, 262] on textarea at bounding box center [368, 279] width 388 height 35
type textarea "GOOD"
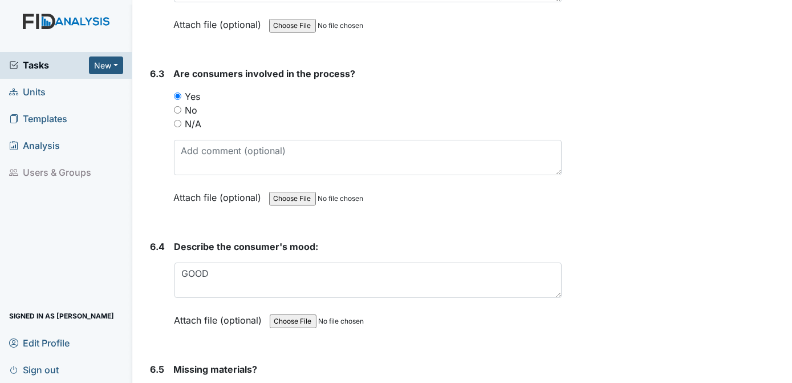
click at [653, 172] on div "Archive Task × Are you sure you want to archive this task? It will appear as in…" at bounding box center [678, 309] width 217 height 15952
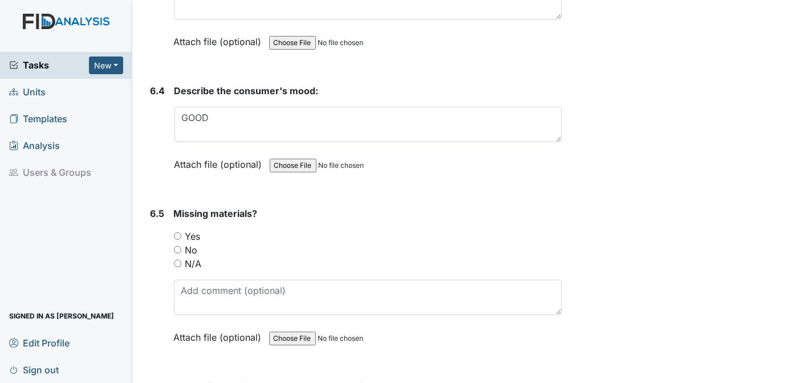
scroll to position [7943, 0]
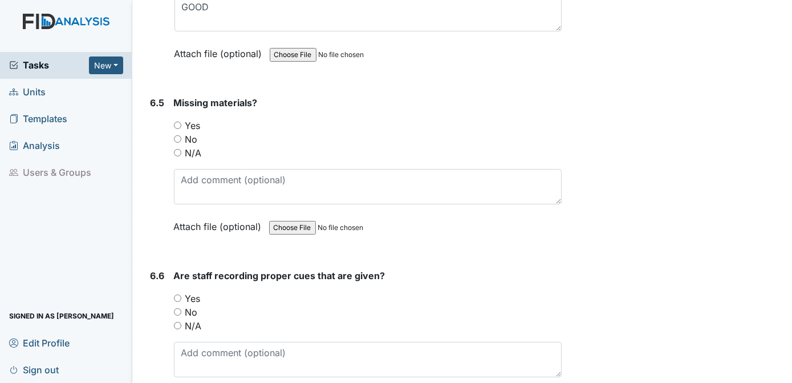
click at [178, 135] on input "No" at bounding box center [177, 138] width 7 height 7
radio input "true"
click at [178, 294] on input "Yes" at bounding box center [177, 297] width 7 height 7
radio input "true"
click at [621, 218] on div "Archive Task × Are you sure you want to archive this task? It will appear as in…" at bounding box center [678, 43] width 217 height 15952
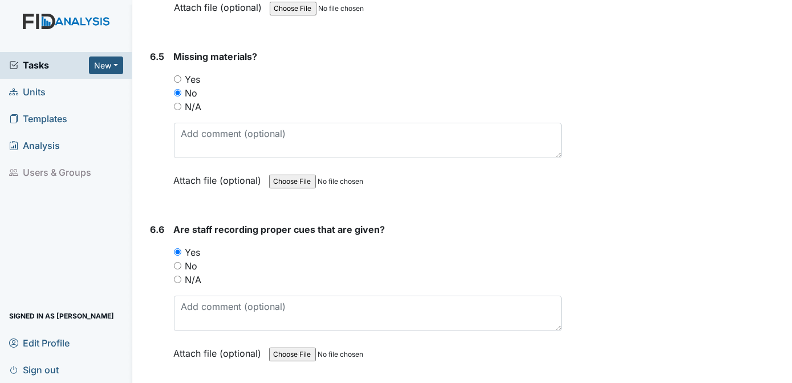
scroll to position [8043, 0]
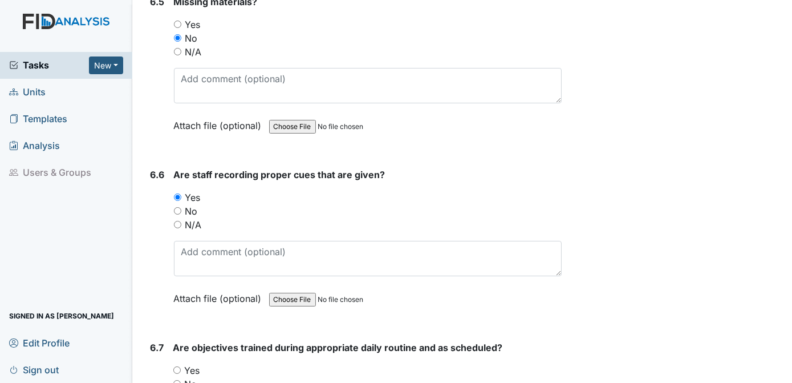
click at [179, 366] on input "Yes" at bounding box center [176, 369] width 7 height 7
radio input "true"
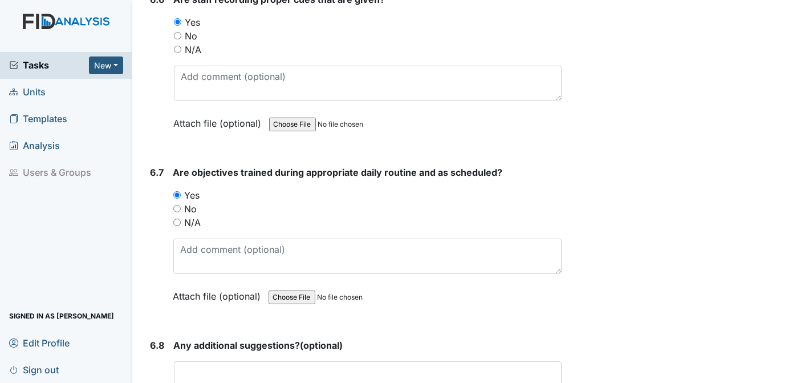
scroll to position [8237, 0]
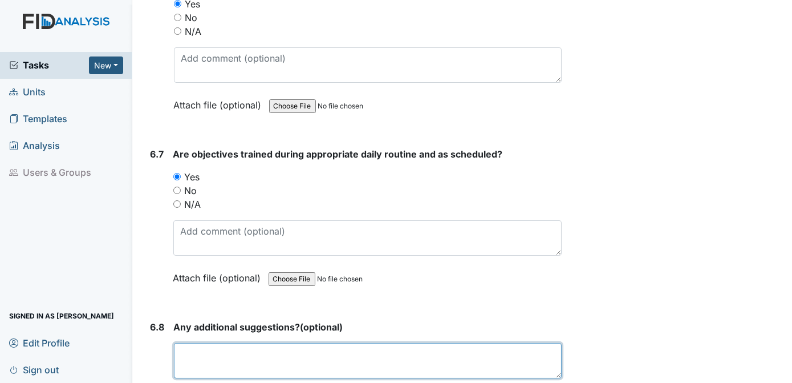
click at [333, 343] on textarea at bounding box center [368, 360] width 388 height 35
type textarea "N/A"
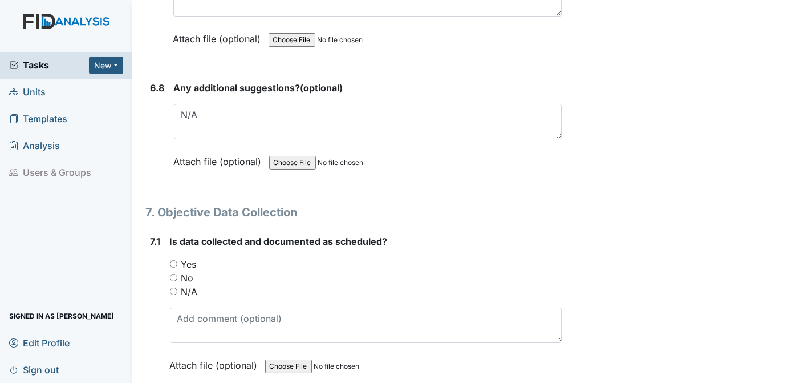
scroll to position [8512, 0]
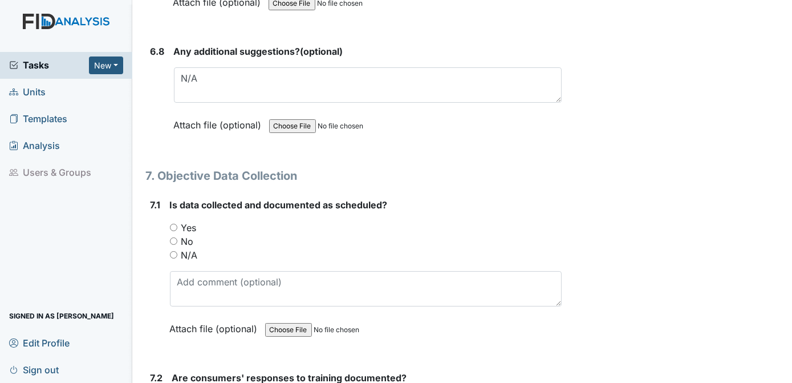
click at [173, 223] on input "Yes" at bounding box center [173, 226] width 7 height 7
radio input "true"
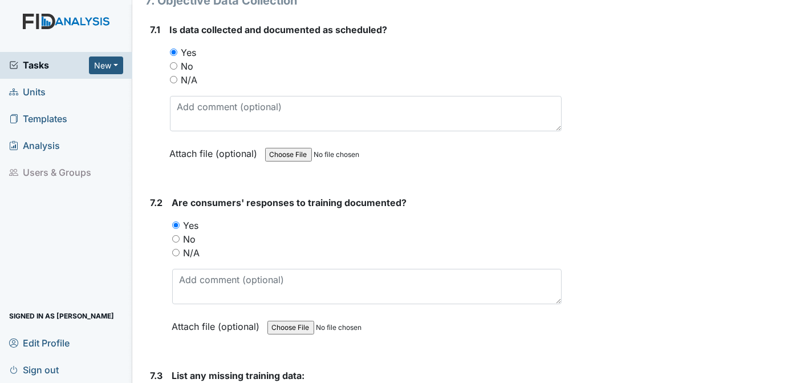
scroll to position [8797, 0]
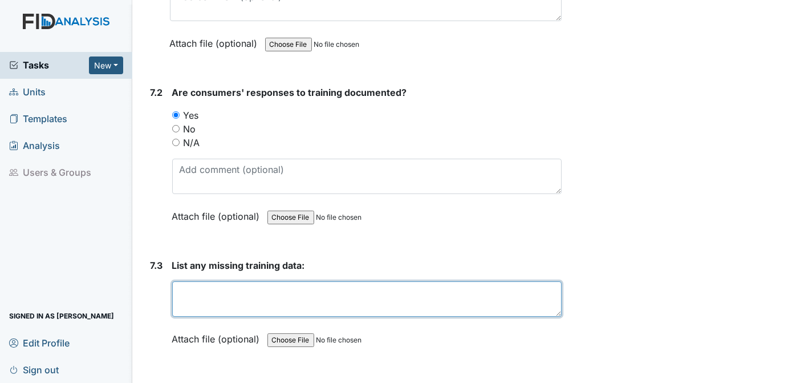
click at [194, 281] on textarea at bounding box center [367, 298] width 390 height 35
type textarea "N/A"
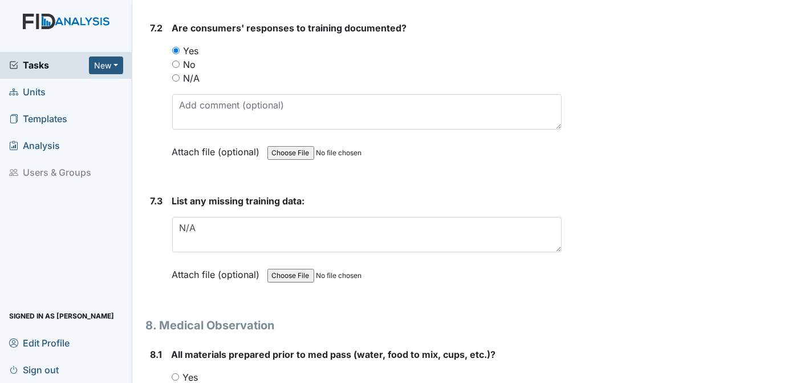
scroll to position [8917, 0]
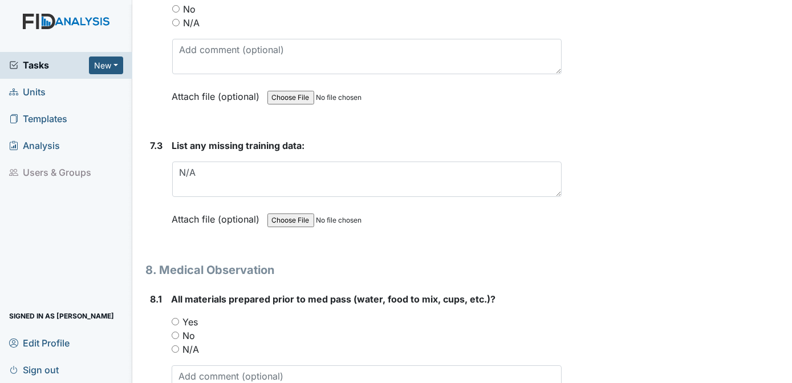
click at [177, 318] on input "Yes" at bounding box center [175, 321] width 7 height 7
radio input "true"
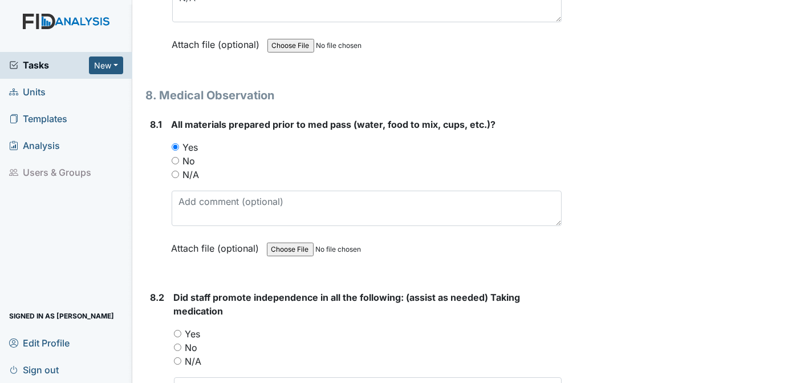
scroll to position [9110, 0]
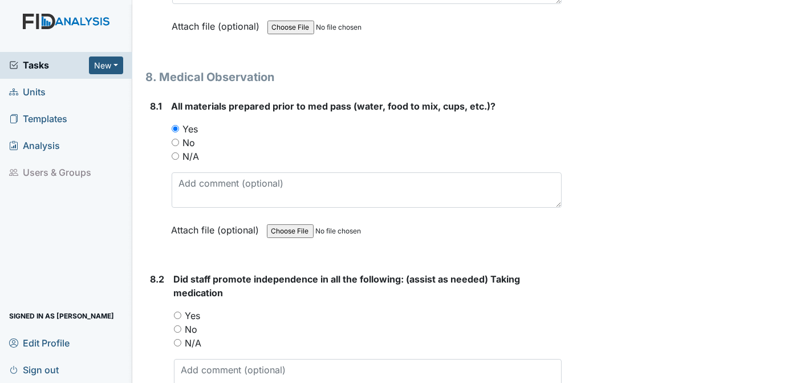
click at [176, 311] on input "Yes" at bounding box center [177, 314] width 7 height 7
radio input "true"
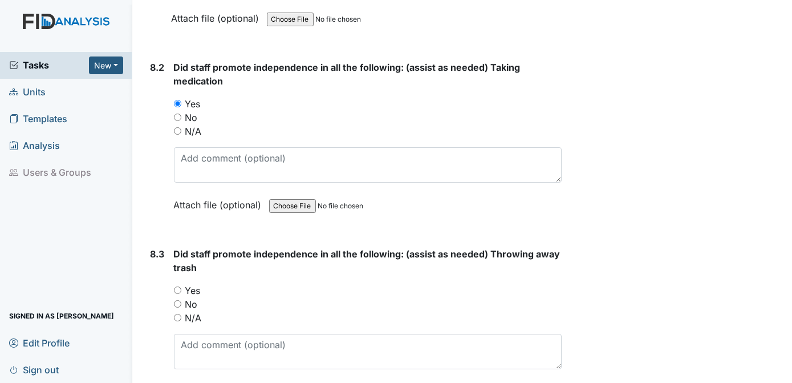
scroll to position [9395, 0]
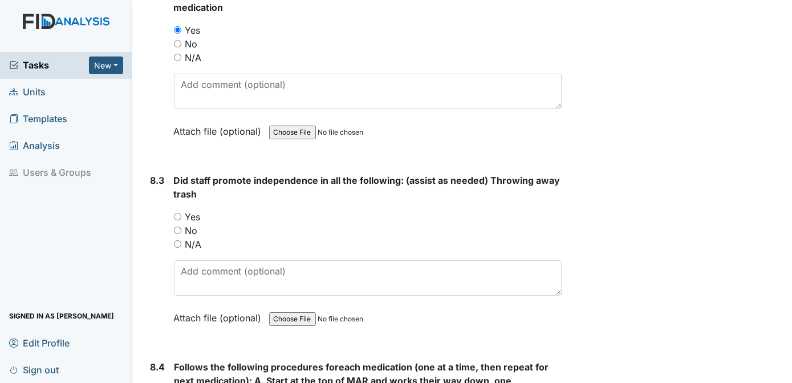
click at [177, 213] on input "Yes" at bounding box center [177, 216] width 7 height 7
radio input "true"
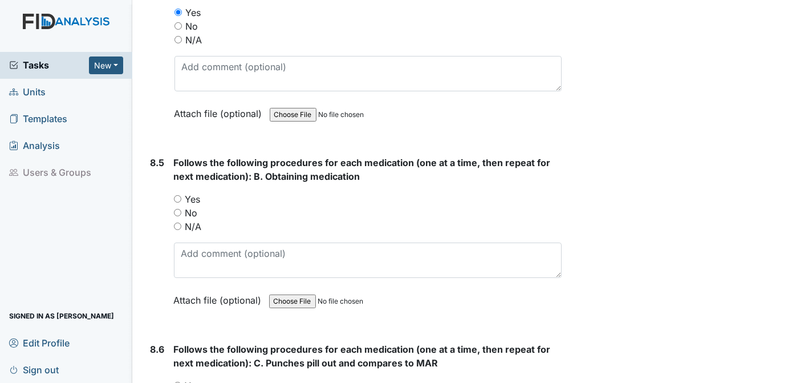
scroll to position [9836, 0]
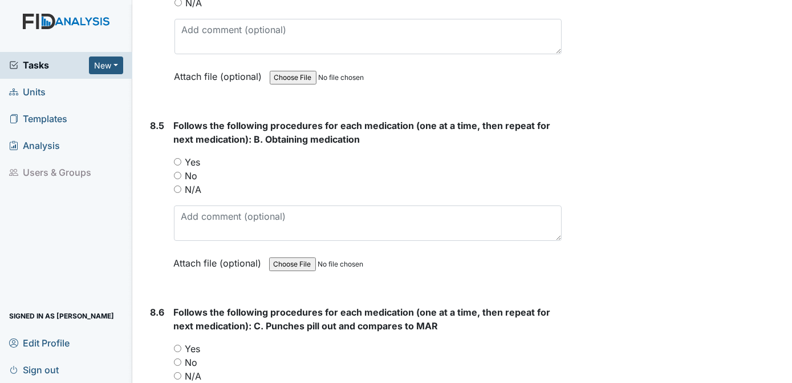
click at [178, 158] on input "Yes" at bounding box center [177, 161] width 7 height 7
radio input "true"
click at [176, 344] on input "Yes" at bounding box center [177, 347] width 7 height 7
radio input "true"
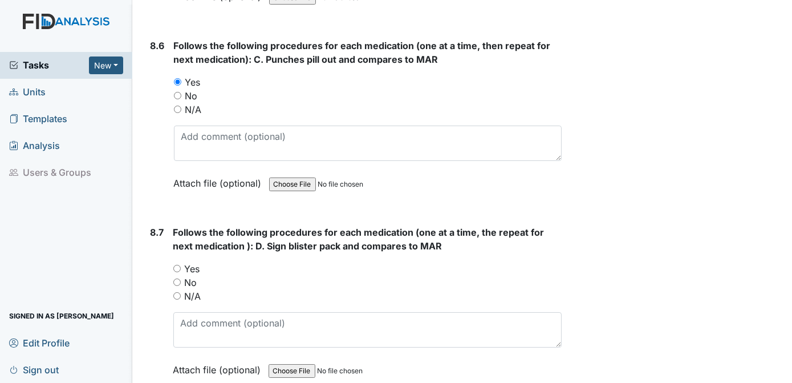
scroll to position [10120, 0]
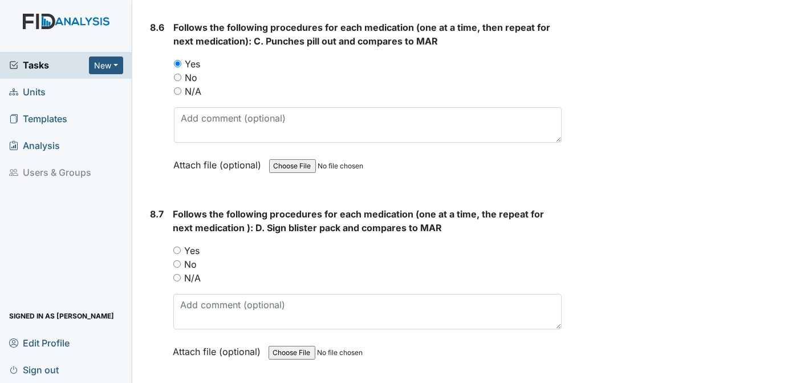
click at [176, 246] on input "Yes" at bounding box center [176, 249] width 7 height 7
radio input "true"
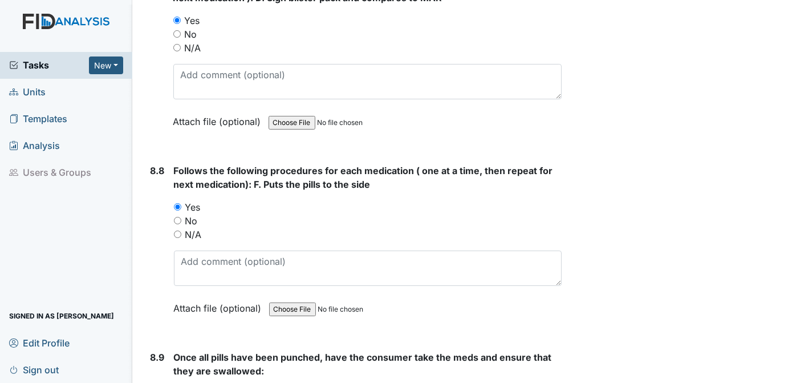
scroll to position [10405, 0]
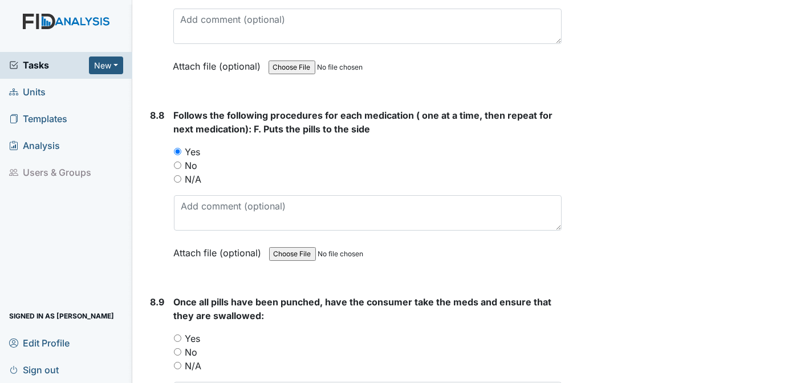
click at [178, 334] on input "Yes" at bounding box center [177, 337] width 7 height 7
radio input "true"
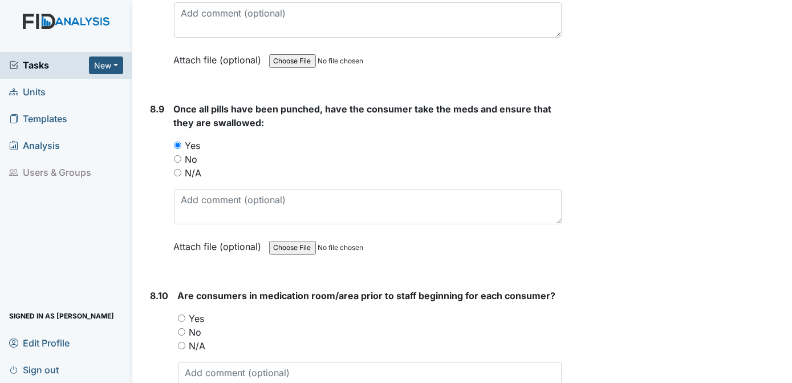
scroll to position [10617, 0]
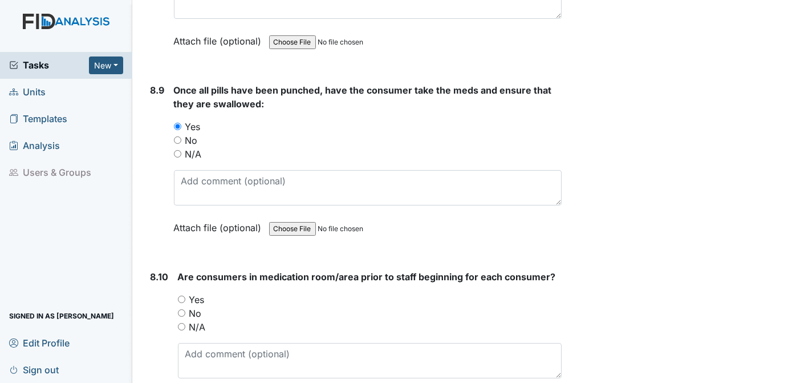
click at [183, 295] on input "Yes" at bounding box center [181, 298] width 7 height 7
radio input "true"
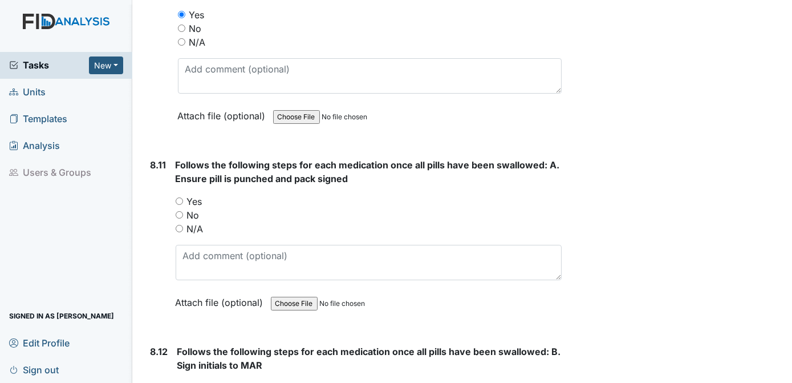
scroll to position [10920, 0]
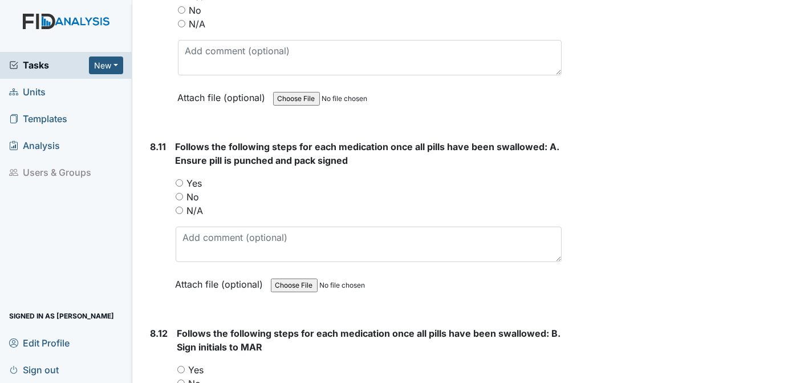
click at [178, 179] on input "Yes" at bounding box center [179, 182] width 7 height 7
radio input "true"
click at [181, 363] on div "Yes" at bounding box center [369, 370] width 385 height 14
click at [183, 365] on input "Yes" at bounding box center [180, 368] width 7 height 7
radio input "true"
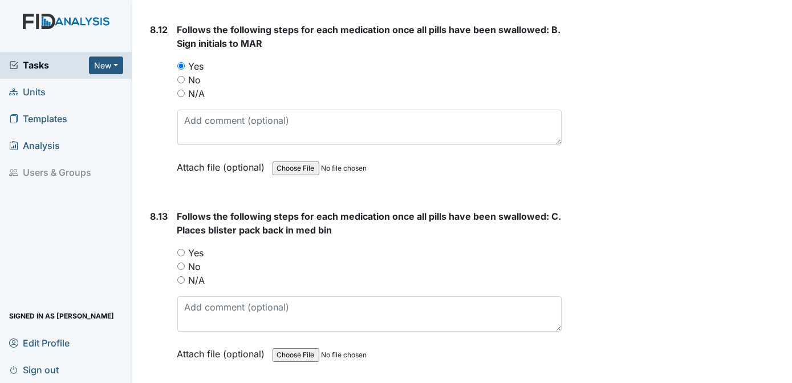
scroll to position [11242, 0]
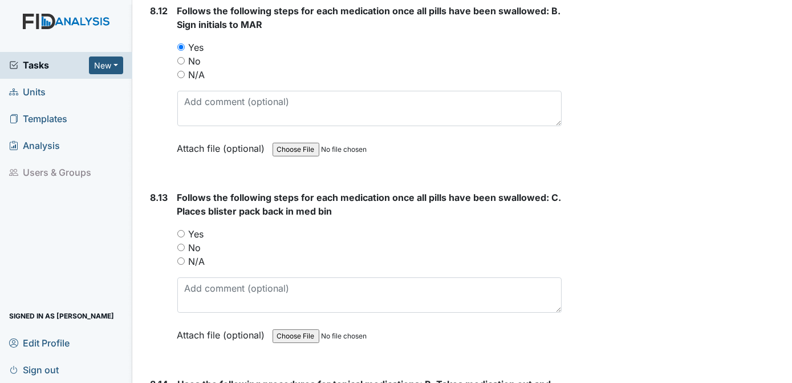
click at [179, 230] on input "Yes" at bounding box center [180, 233] width 7 height 7
radio input "true"
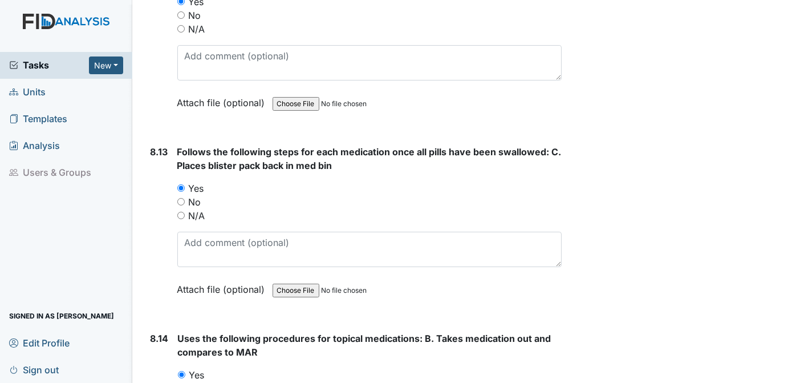
scroll to position [11622, 0]
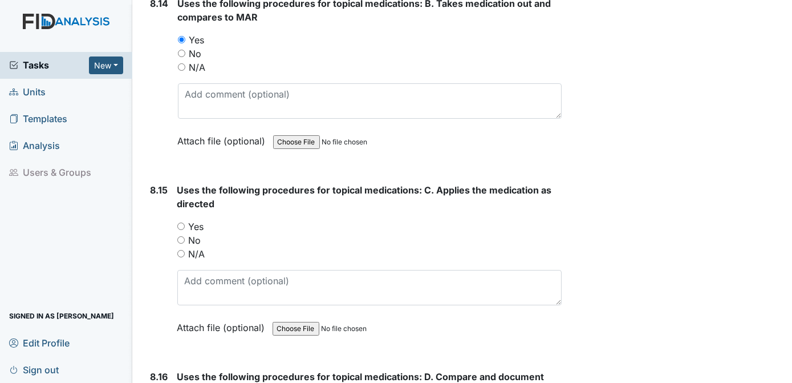
click at [179, 222] on input "Yes" at bounding box center [180, 225] width 7 height 7
radio input "true"
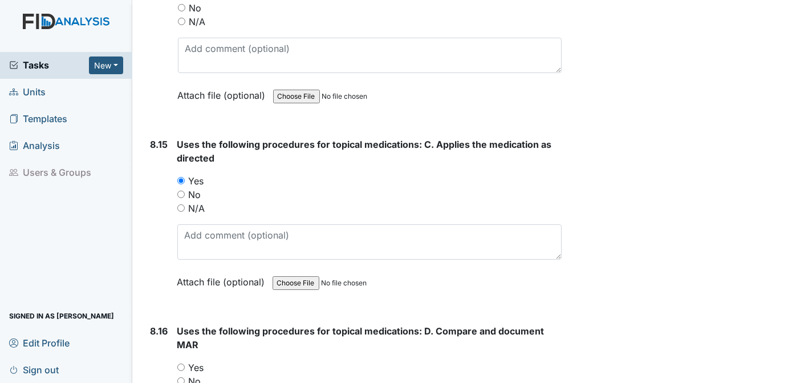
scroll to position [11686, 0]
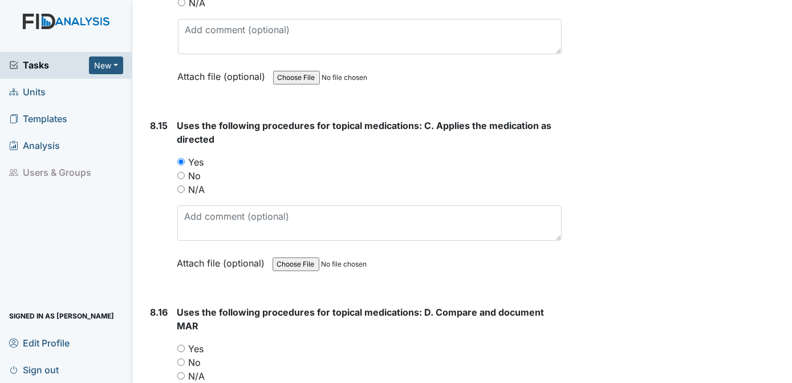
click at [181, 344] on input "Yes" at bounding box center [180, 347] width 7 height 7
radio input "true"
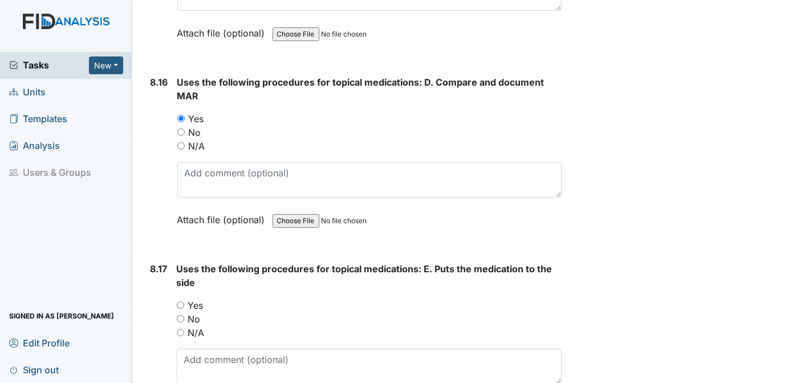
scroll to position [11953, 0]
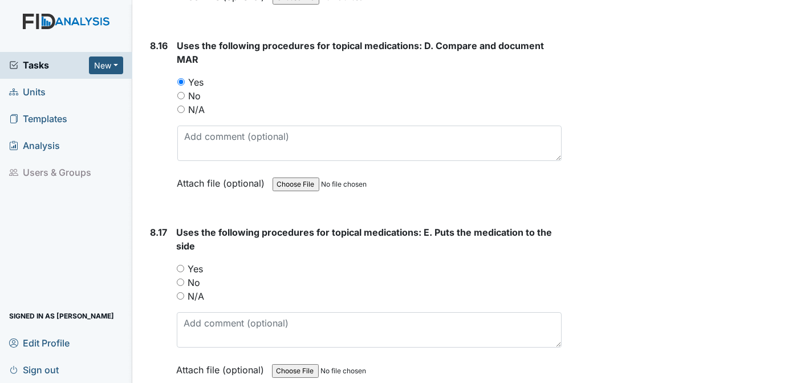
click at [179, 265] on input "Yes" at bounding box center [180, 268] width 7 height 7
radio input "true"
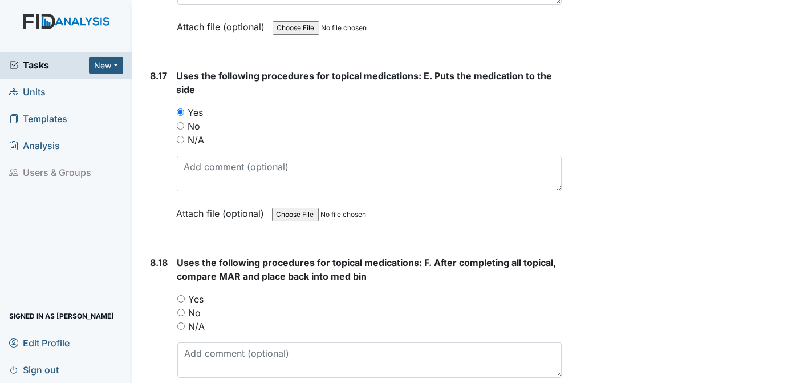
scroll to position [12127, 0]
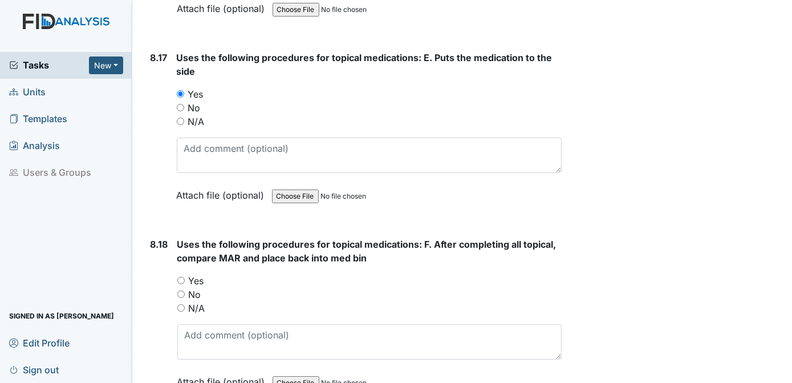
click at [181, 276] on input "Yes" at bounding box center [180, 279] width 7 height 7
radio input "true"
click at [528, 287] on div "No" at bounding box center [369, 294] width 385 height 14
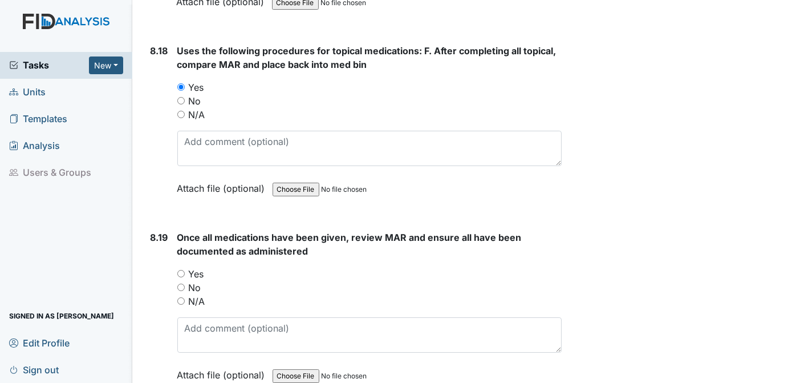
scroll to position [12339, 0]
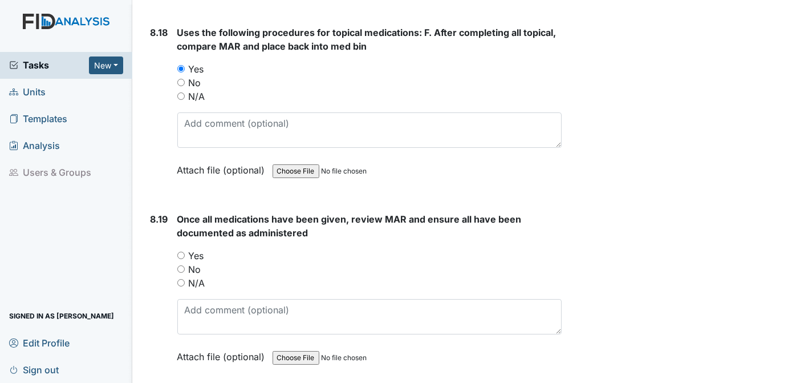
click at [182, 251] on input "Yes" at bounding box center [180, 254] width 7 height 7
radio input "true"
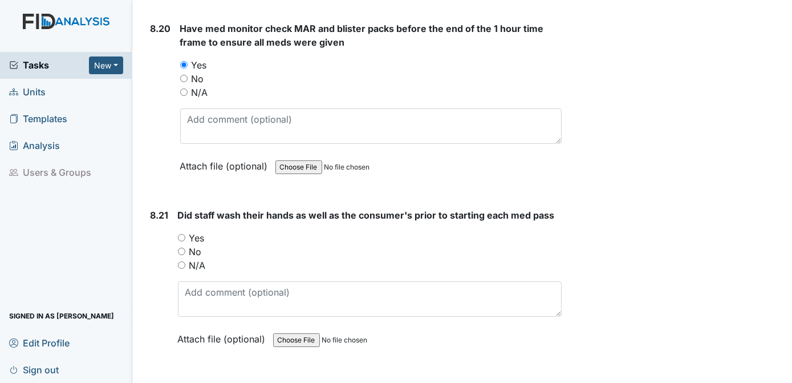
scroll to position [12734, 0]
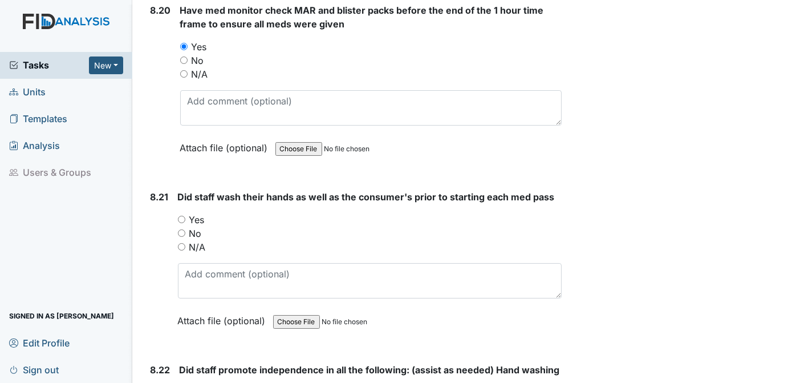
click at [182, 215] on input "Yes" at bounding box center [181, 218] width 7 height 7
radio input "true"
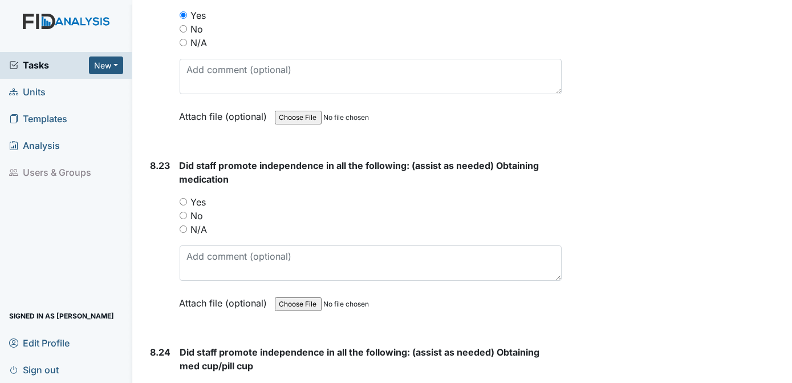
scroll to position [13129, 0]
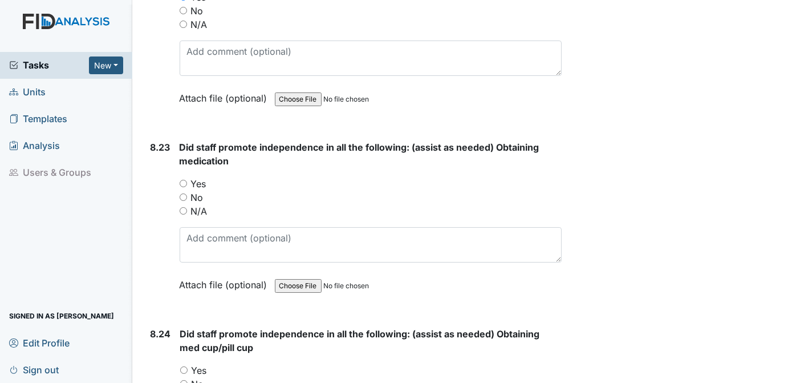
click at [184, 180] on input "Yes" at bounding box center [183, 183] width 7 height 7
radio input "true"
click at [184, 366] on input "Yes" at bounding box center [183, 369] width 7 height 7
radio input "true"
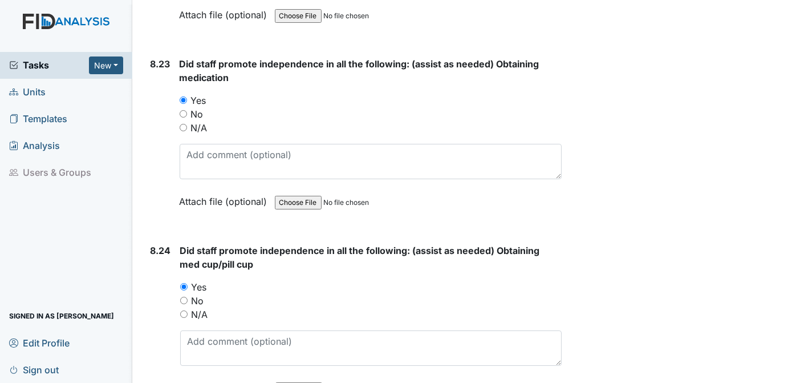
scroll to position [13248, 0]
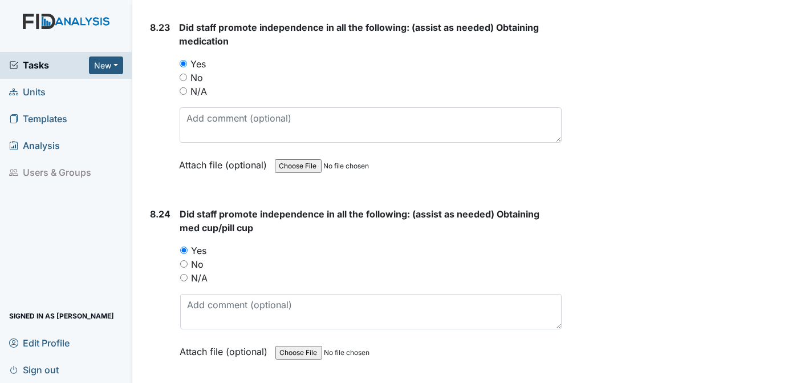
radio input "true"
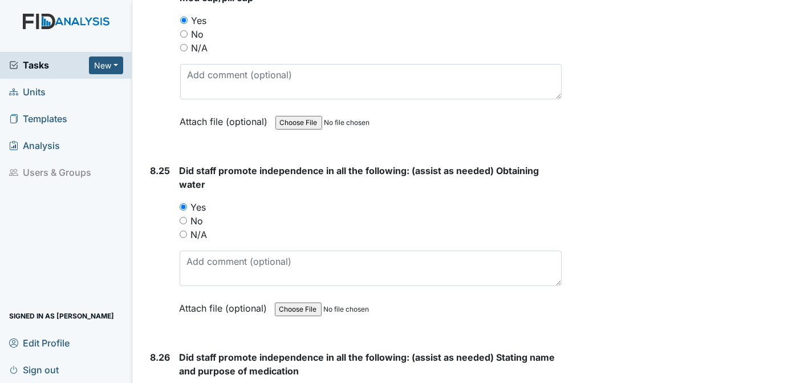
scroll to position [13533, 0]
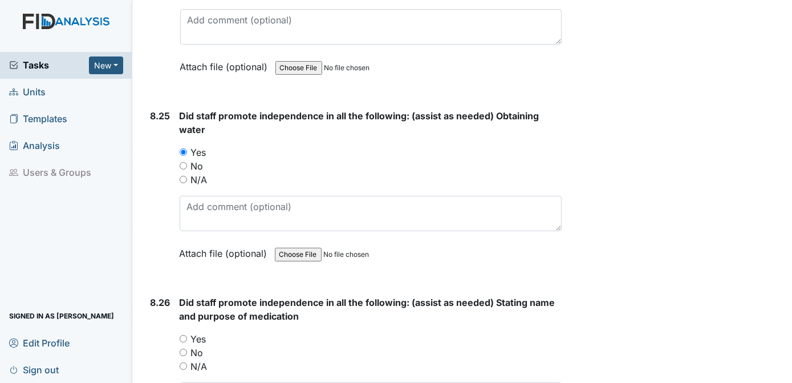
click at [184, 335] on input "Yes" at bounding box center [183, 338] width 7 height 7
radio input "true"
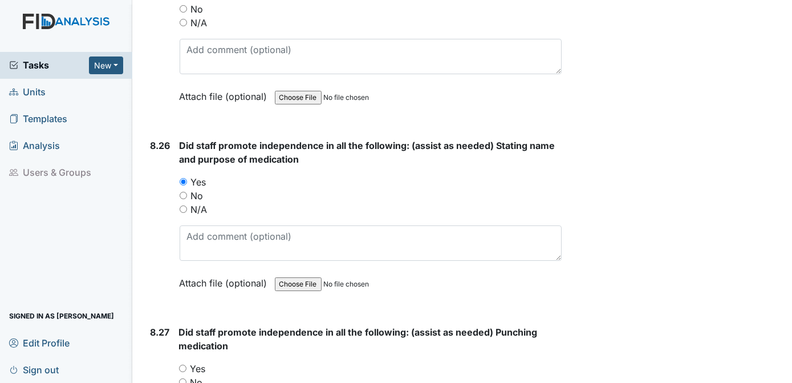
scroll to position [13671, 0]
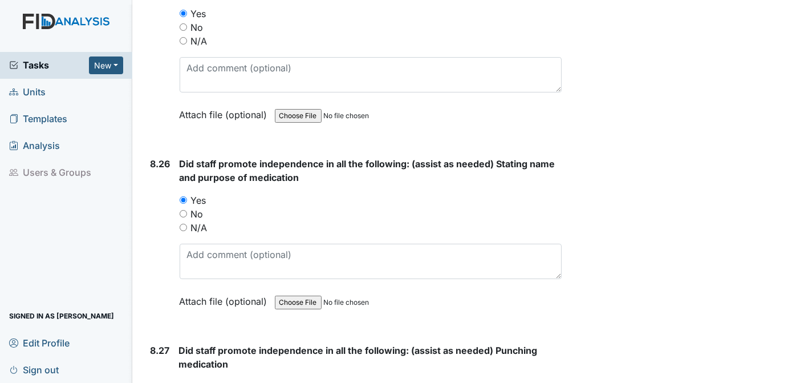
click at [182, 382] on input "Yes" at bounding box center [182, 386] width 7 height 7
radio input "true"
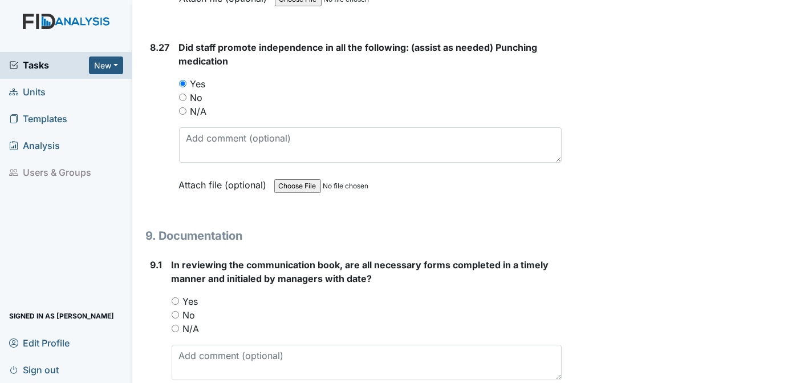
scroll to position [13938, 0]
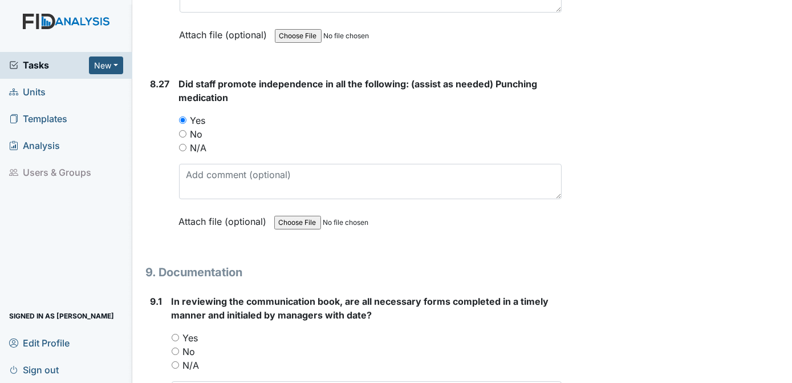
click at [174, 334] on input "Yes" at bounding box center [175, 337] width 7 height 7
radio input "true"
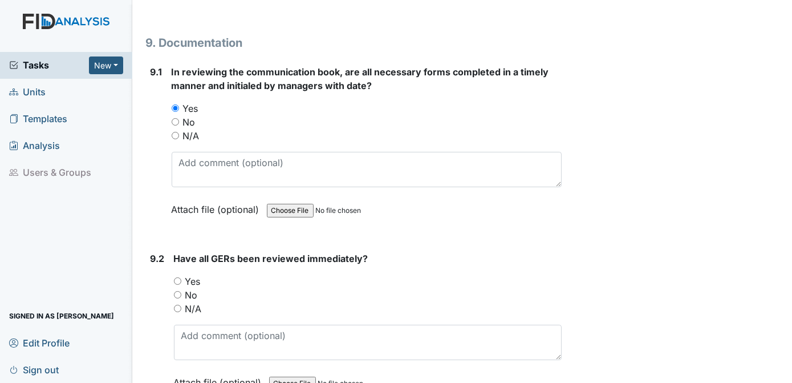
scroll to position [14186, 0]
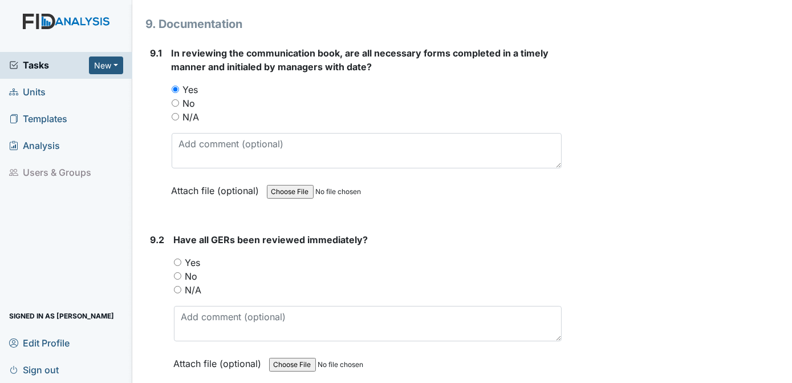
click at [173, 233] on div "9.2 Have all GERs been reviewed immediately? You must select one of the below o…" at bounding box center [354, 310] width 416 height 154
click at [178, 258] on input "Yes" at bounding box center [177, 261] width 7 height 7
radio input "true"
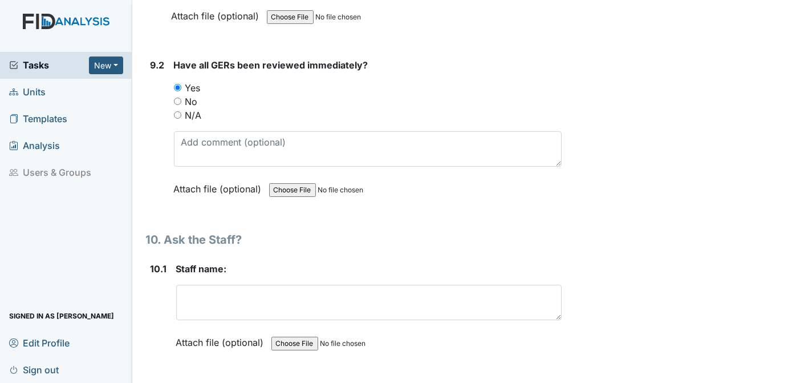
scroll to position [14378, 0]
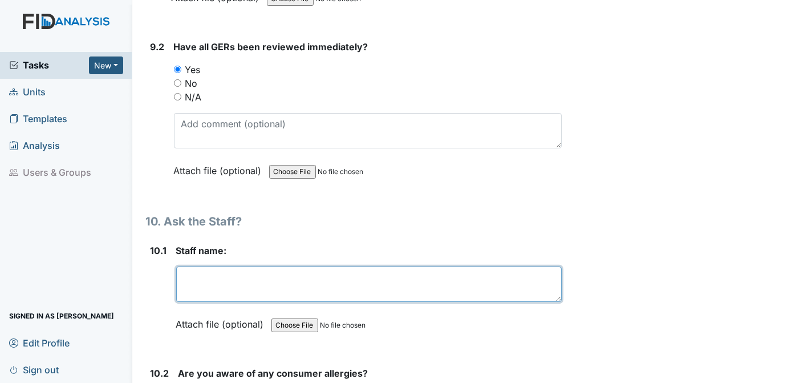
click at [221, 266] on textarea at bounding box center [369, 283] width 386 height 35
type textarea "K. HARRINGTON"
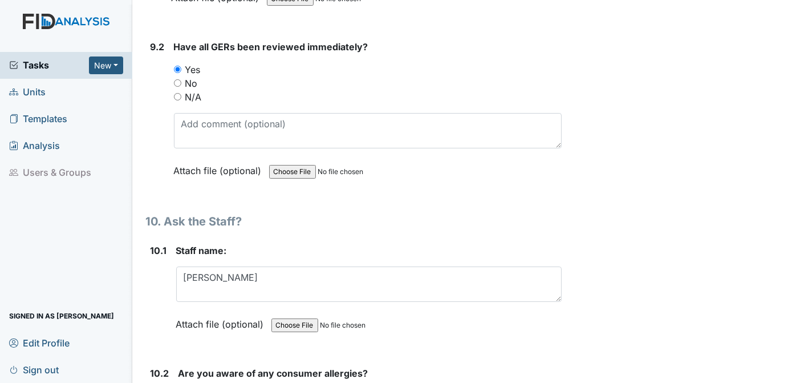
radio input "true"
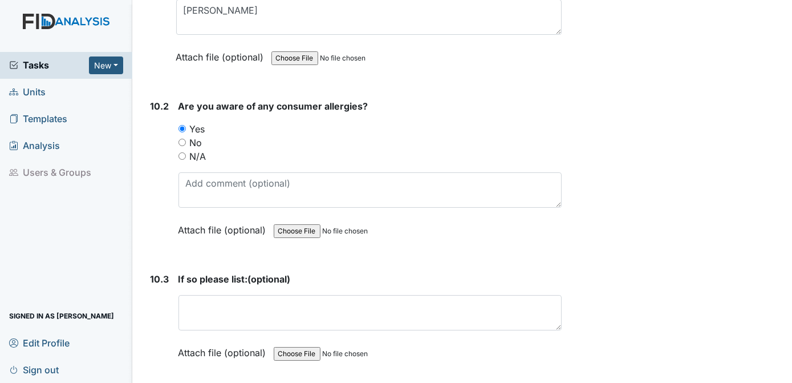
scroll to position [14608, 0]
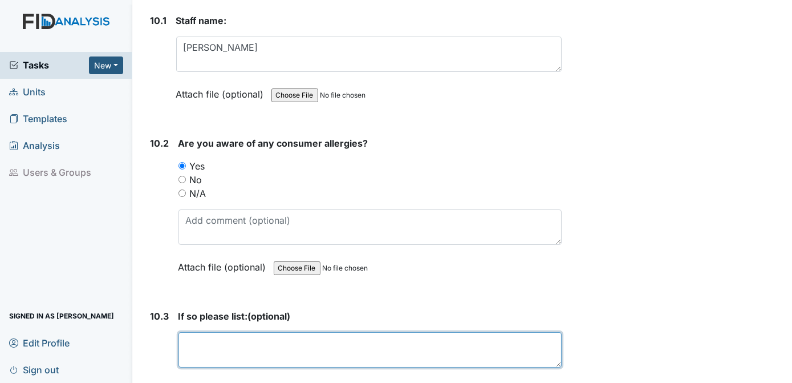
click at [221, 332] on textarea at bounding box center [370, 349] width 384 height 35
type textarea "K. TAYLOR SEASONAL"
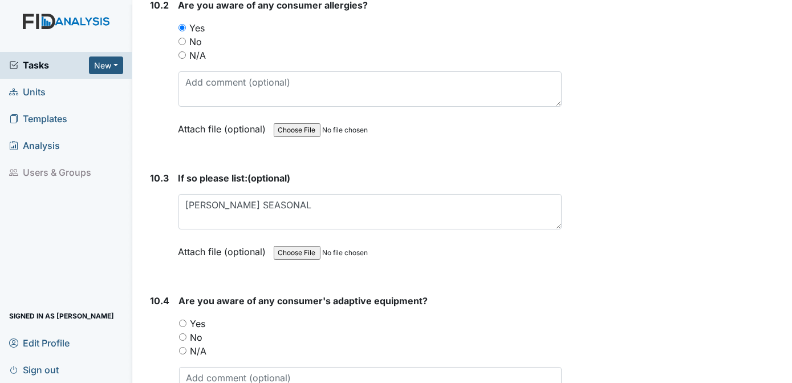
scroll to position [14764, 0]
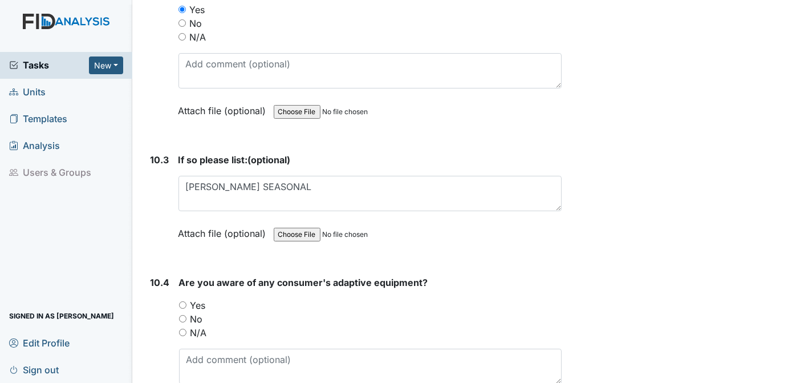
click at [180, 301] on input "Yes" at bounding box center [182, 304] width 7 height 7
radio input "true"
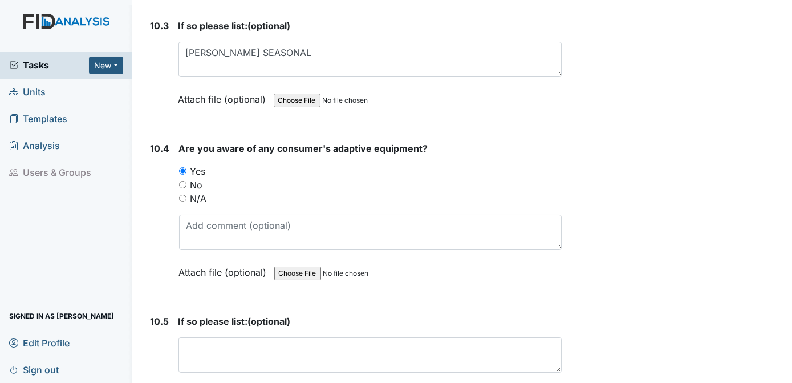
scroll to position [14917, 0]
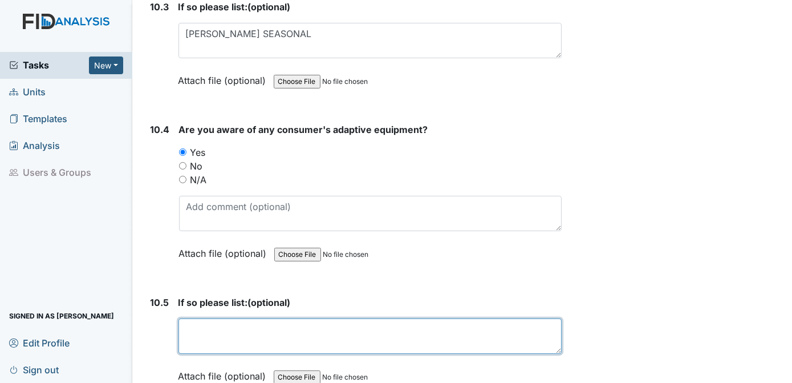
click at [189, 318] on textarea at bounding box center [370, 335] width 384 height 35
type textarea "K.T, A.W AND T.D EYEGLASSES"
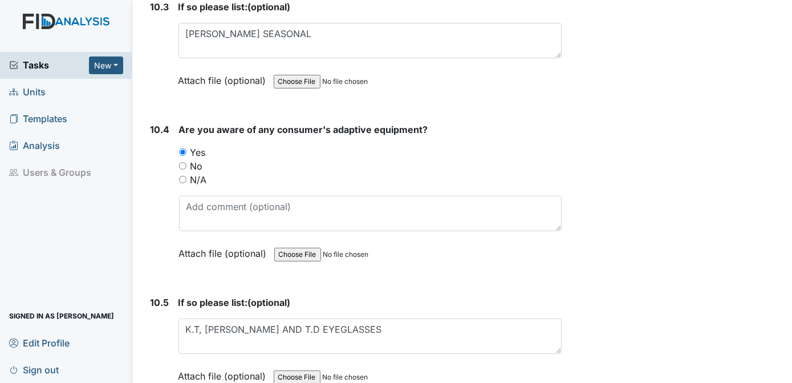
radio input "true"
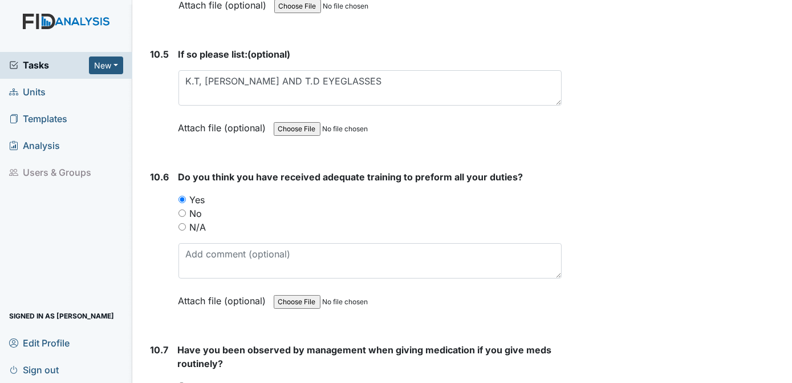
scroll to position [15183, 0]
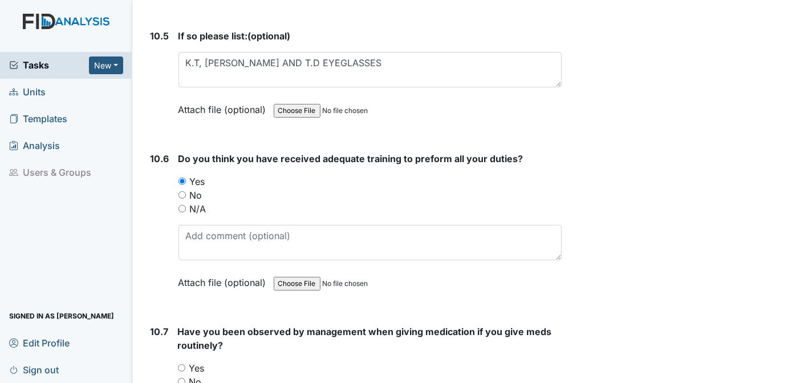
click at [180, 364] on input "Yes" at bounding box center [181, 367] width 7 height 7
radio input "true"
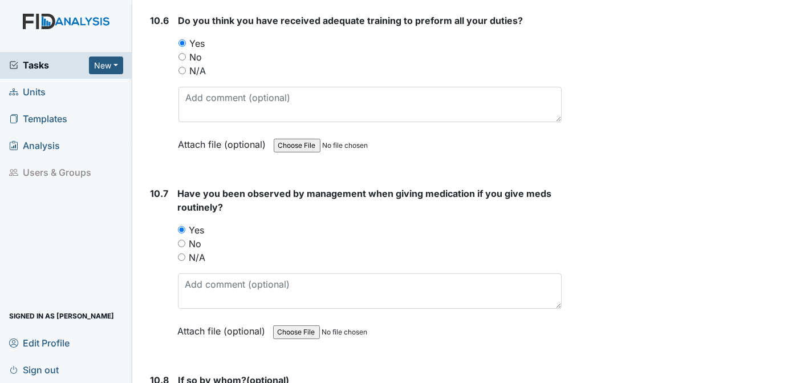
scroll to position [15395, 0]
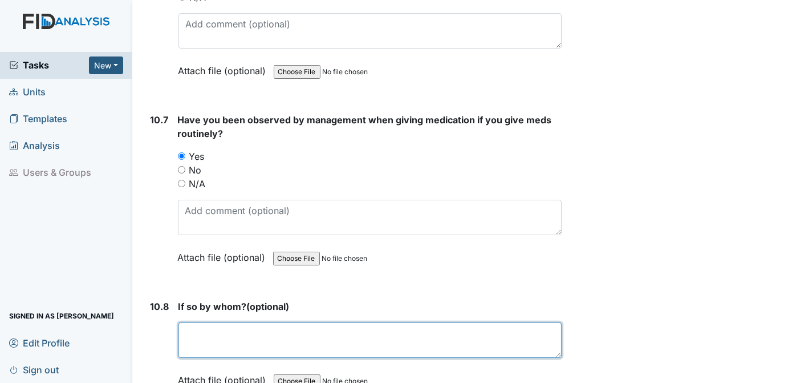
click at [237, 322] on textarea at bounding box center [370, 339] width 384 height 35
type textarea "HAB.C"
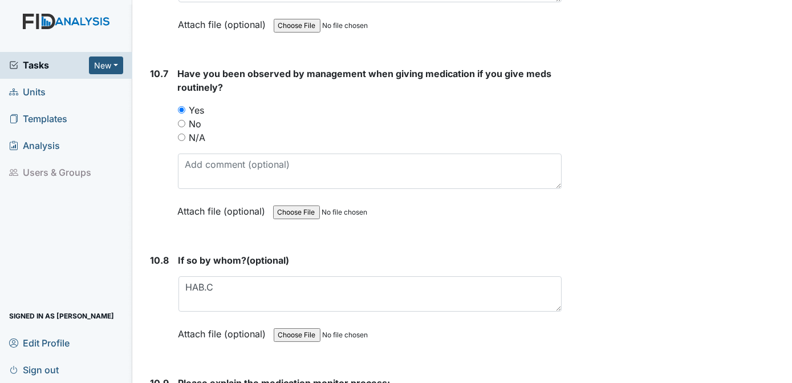
scroll to position [15511, 0]
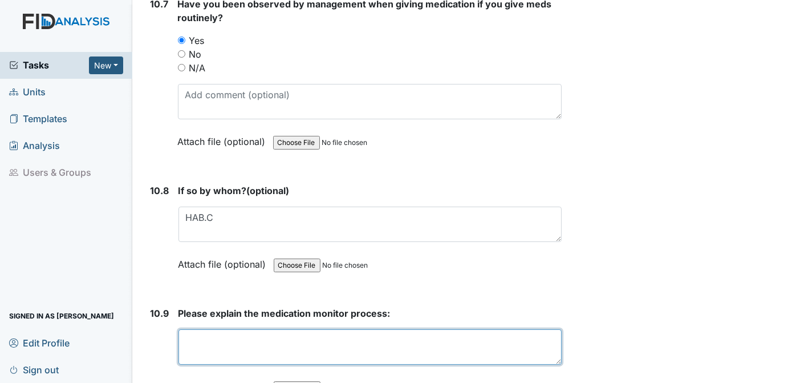
click at [185, 329] on textarea at bounding box center [370, 346] width 384 height 35
click at [261, 329] on textarea "6 RIGHTS, RIGHT MED , TIME, DOSAGE , ROUTE" at bounding box center [370, 346] width 384 height 35
click at [432, 329] on textarea "6 RIGHTS, RIGHT PERSON, MED, TIME, DOSAGE, ROUTE" at bounding box center [370, 346] width 384 height 35
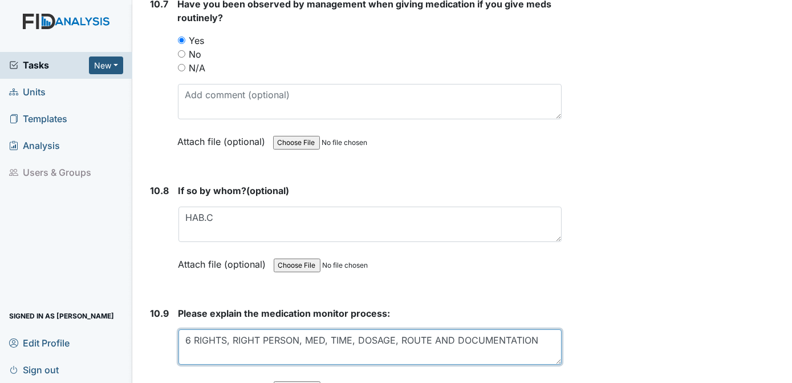
type textarea "6 RIGHTS, RIGHT PERSON, MED, TIME, DOSAGE, ROUTE AND DOCUMENTATION"
